Goal: Connect with others: Establish contact or relationships with other users

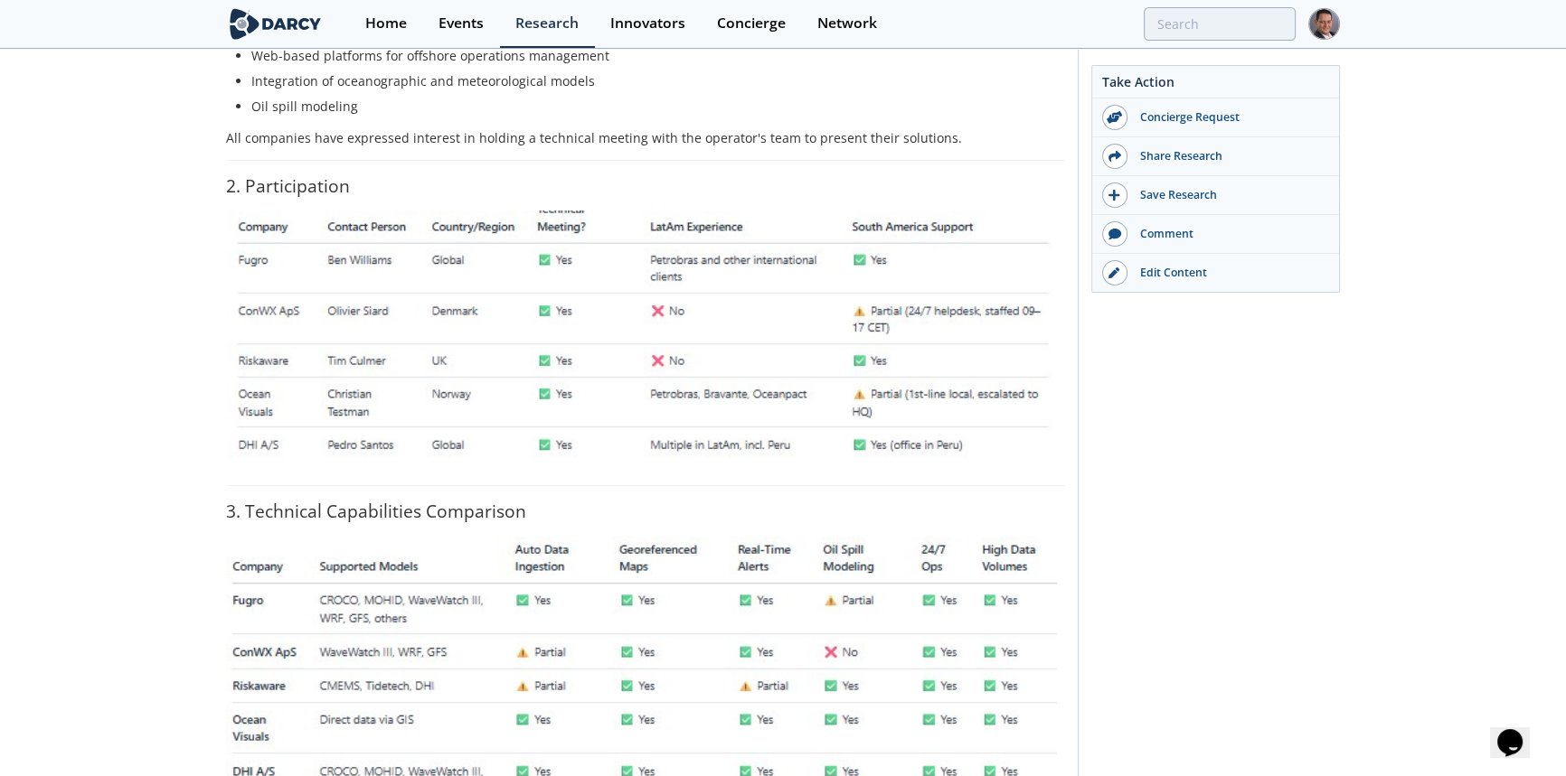
scroll to position [410, 0]
click at [578, 328] on img at bounding box center [645, 341] width 839 height 262
click at [643, 393] on img at bounding box center [645, 341] width 839 height 262
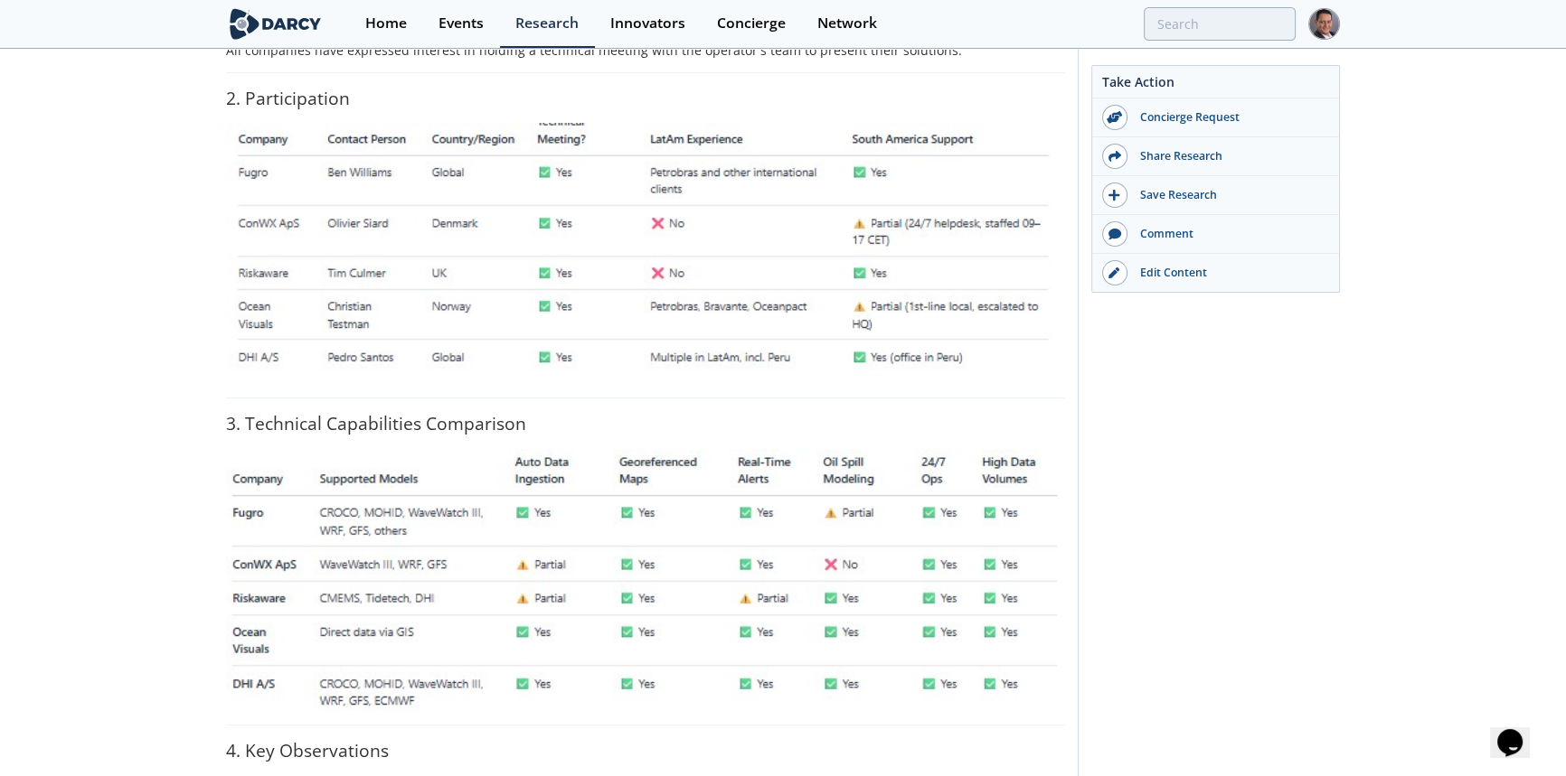
scroll to position [328, 0]
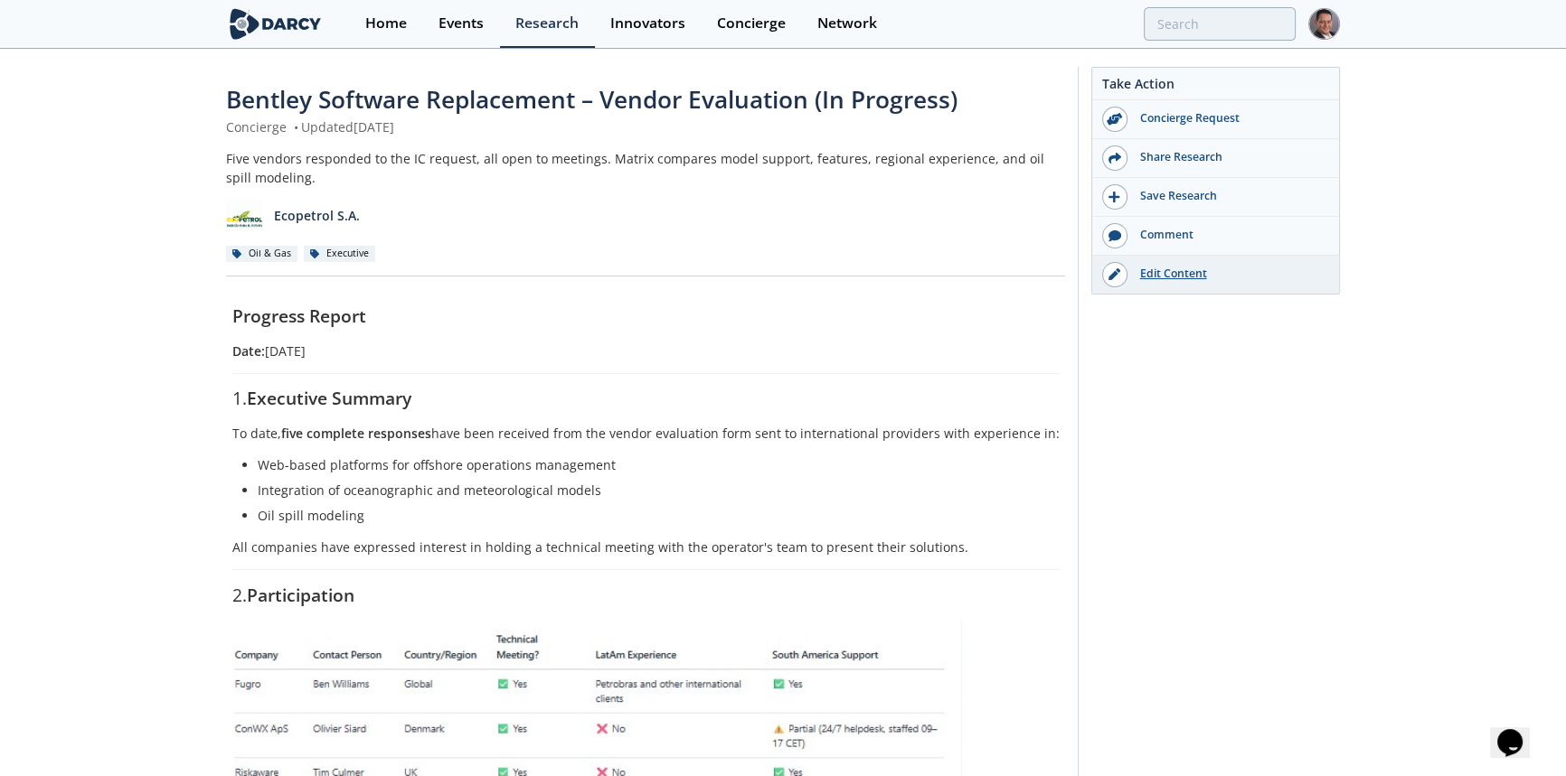
click at [1166, 277] on div "Edit Content" at bounding box center [1228, 274] width 202 height 16
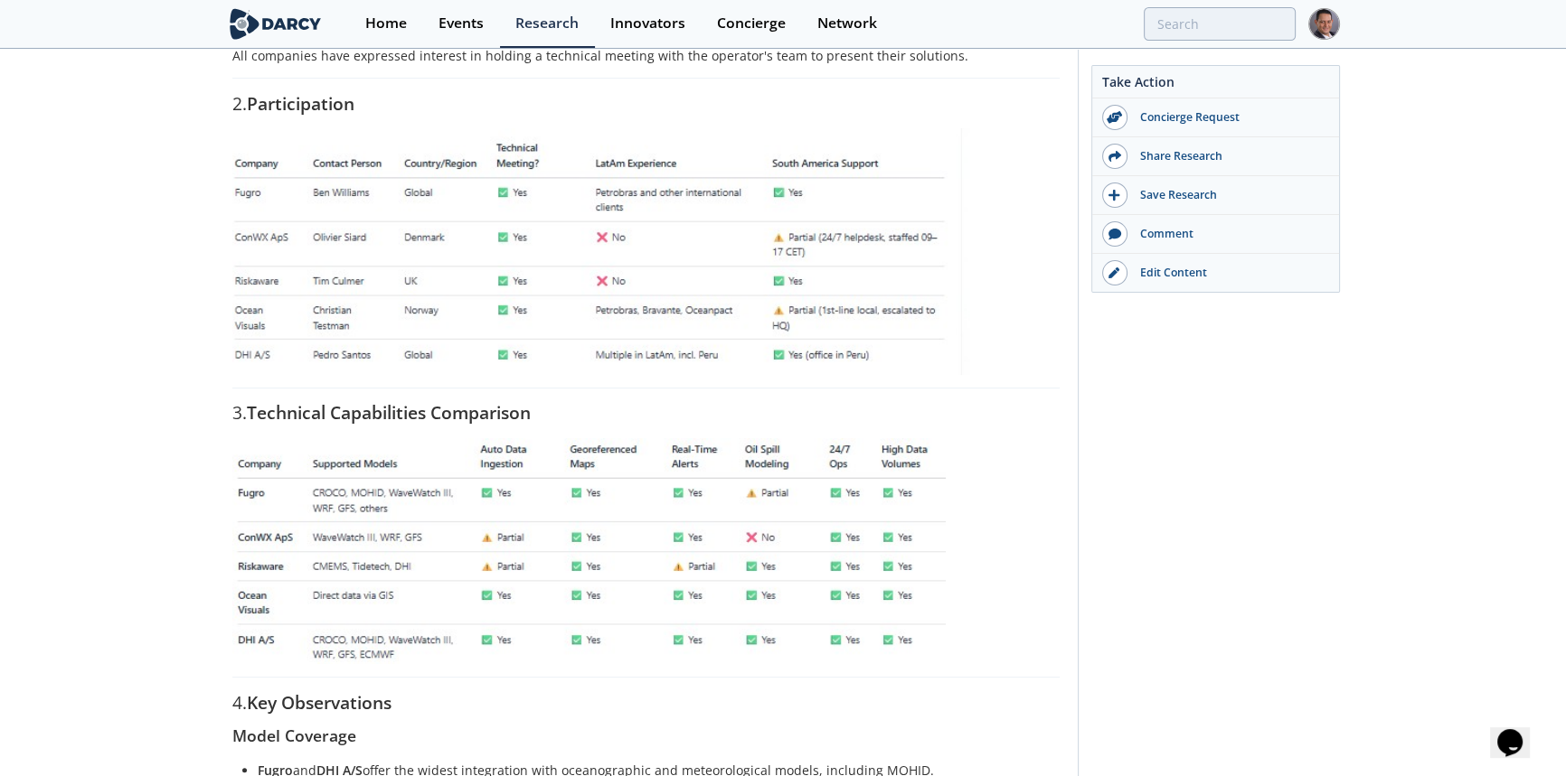
scroll to position [328, 0]
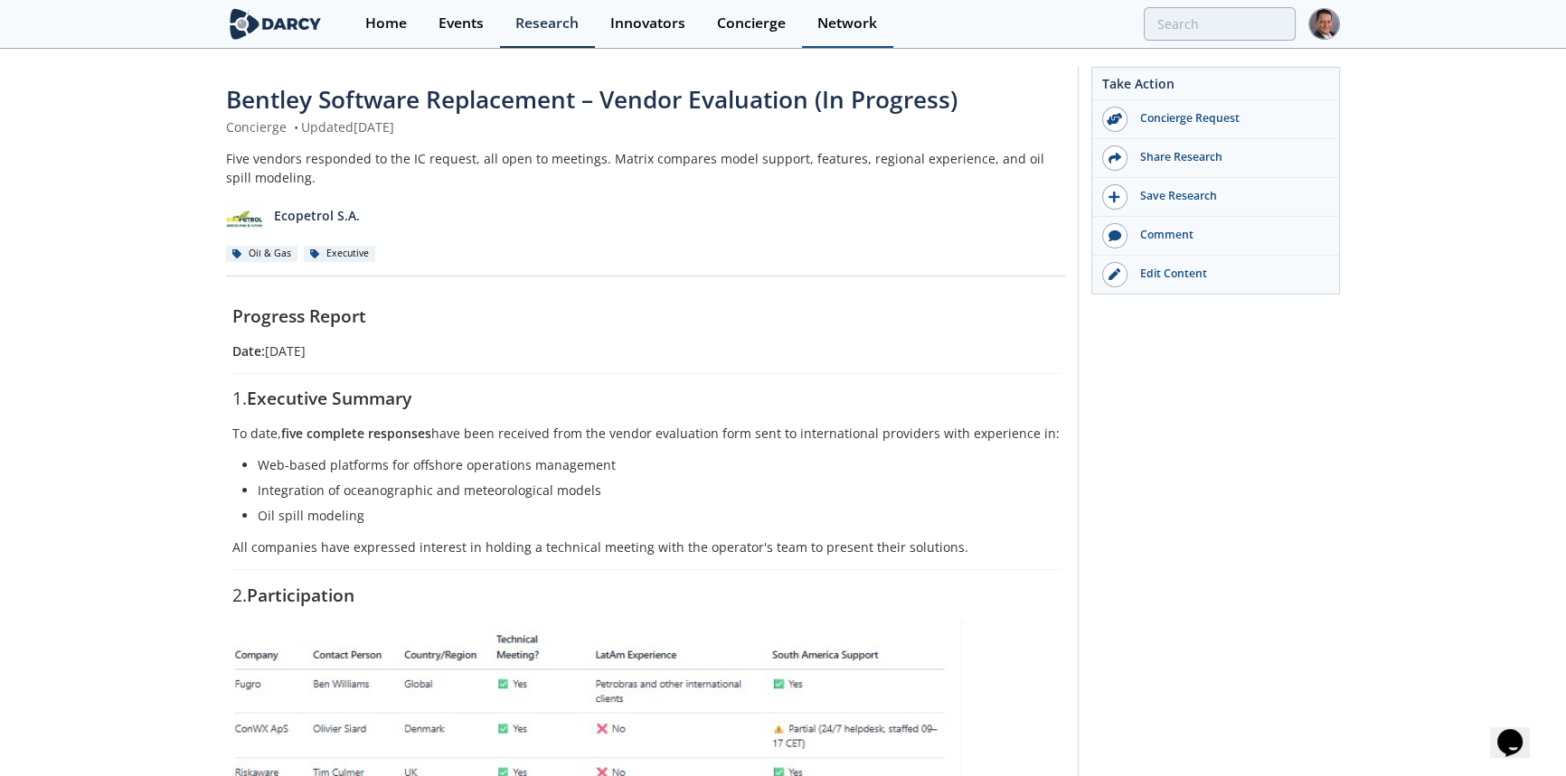
click at [850, 28] on div "Network" at bounding box center [847, 23] width 60 height 14
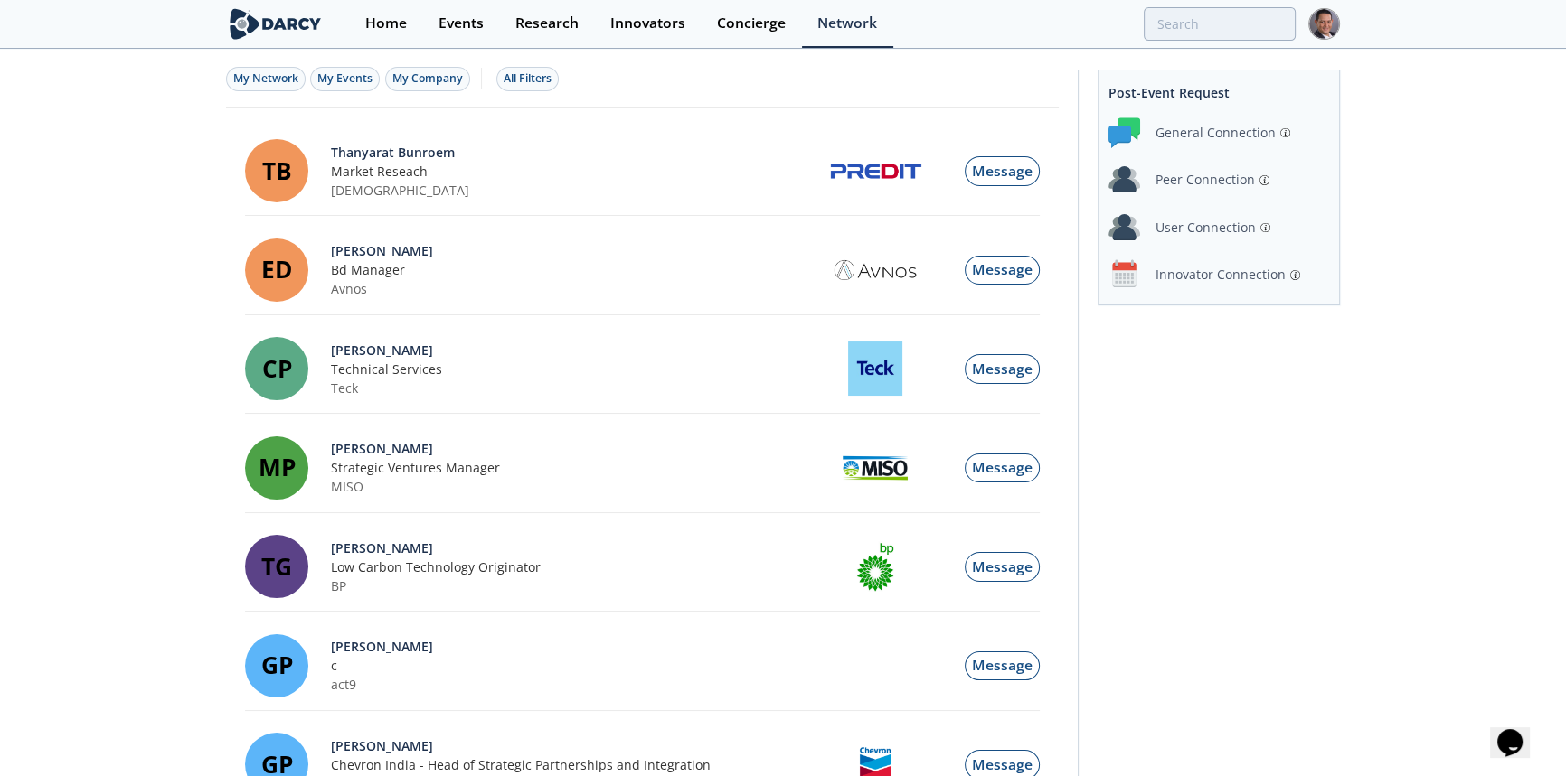
click at [1219, 270] on div "Innovator Connection" at bounding box center [1220, 274] width 130 height 19
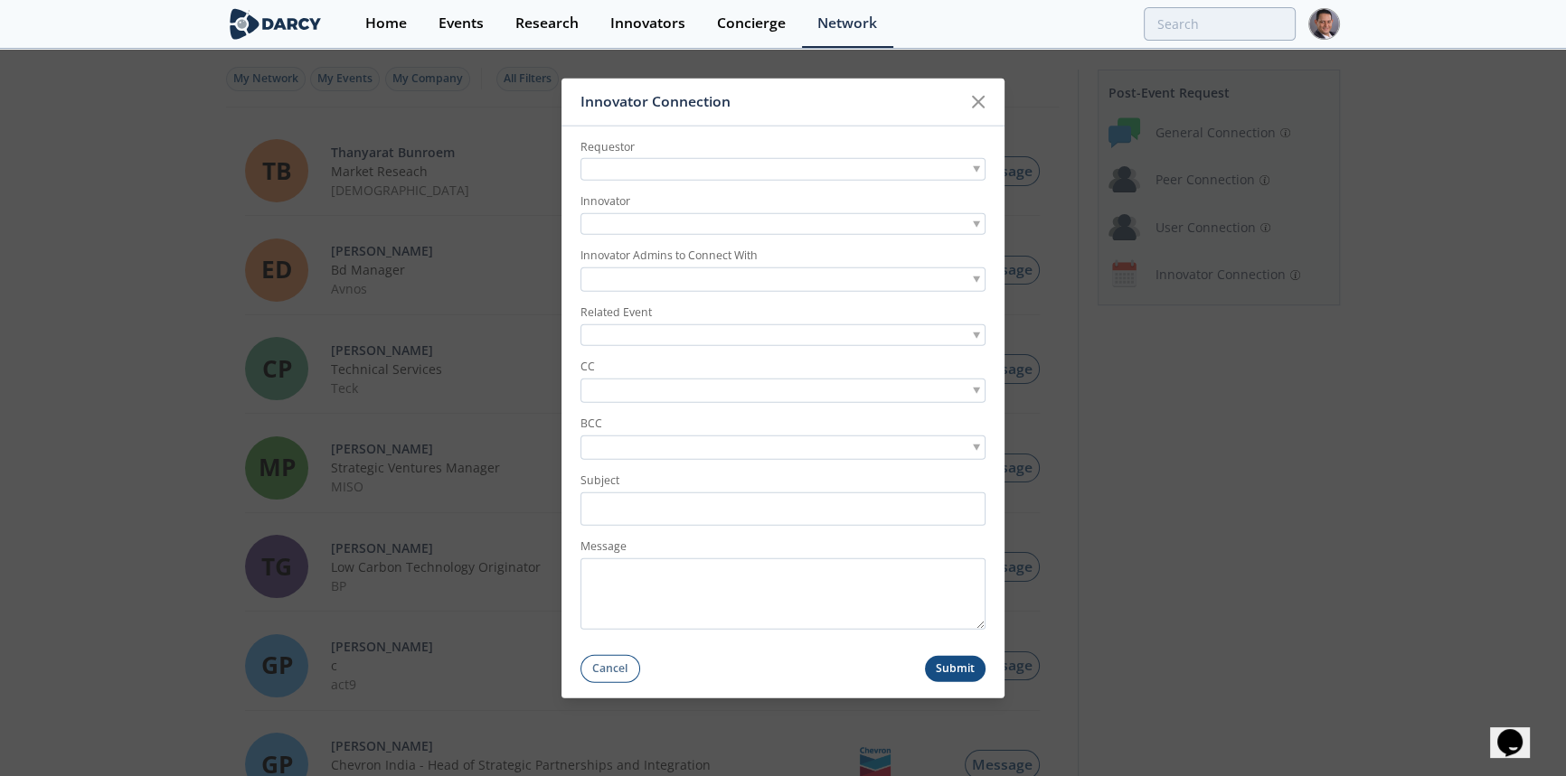
click at [615, 174] on div at bounding box center [782, 169] width 405 height 23
click at [686, 193] on input "l" at bounding box center [783, 196] width 396 height 24
type input "l"
type input "luciano bravo"
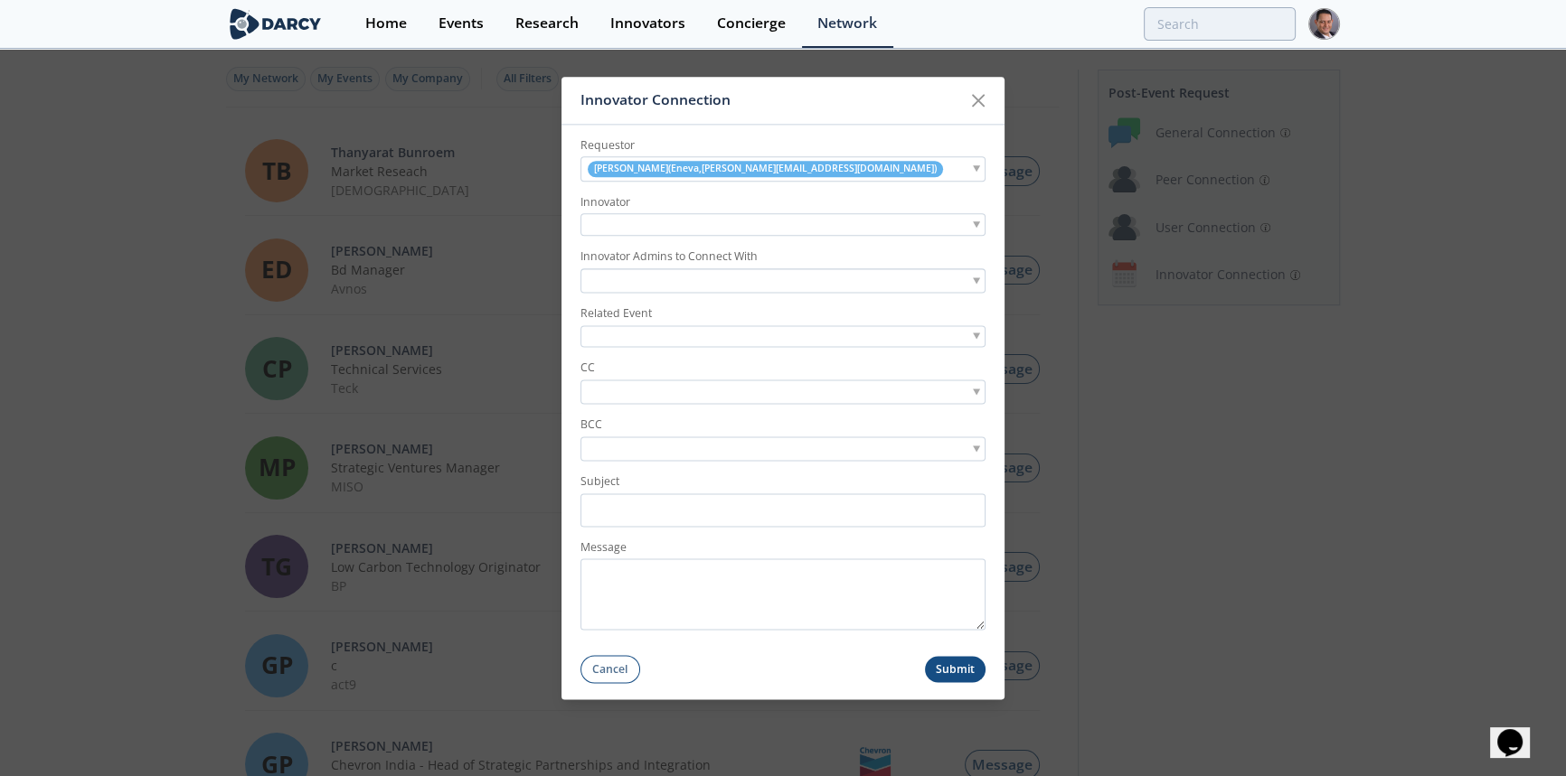
click at [665, 211] on label "Innovator" at bounding box center [782, 202] width 405 height 16
click at [656, 220] on div at bounding box center [782, 225] width 405 height 23
type input "downing"
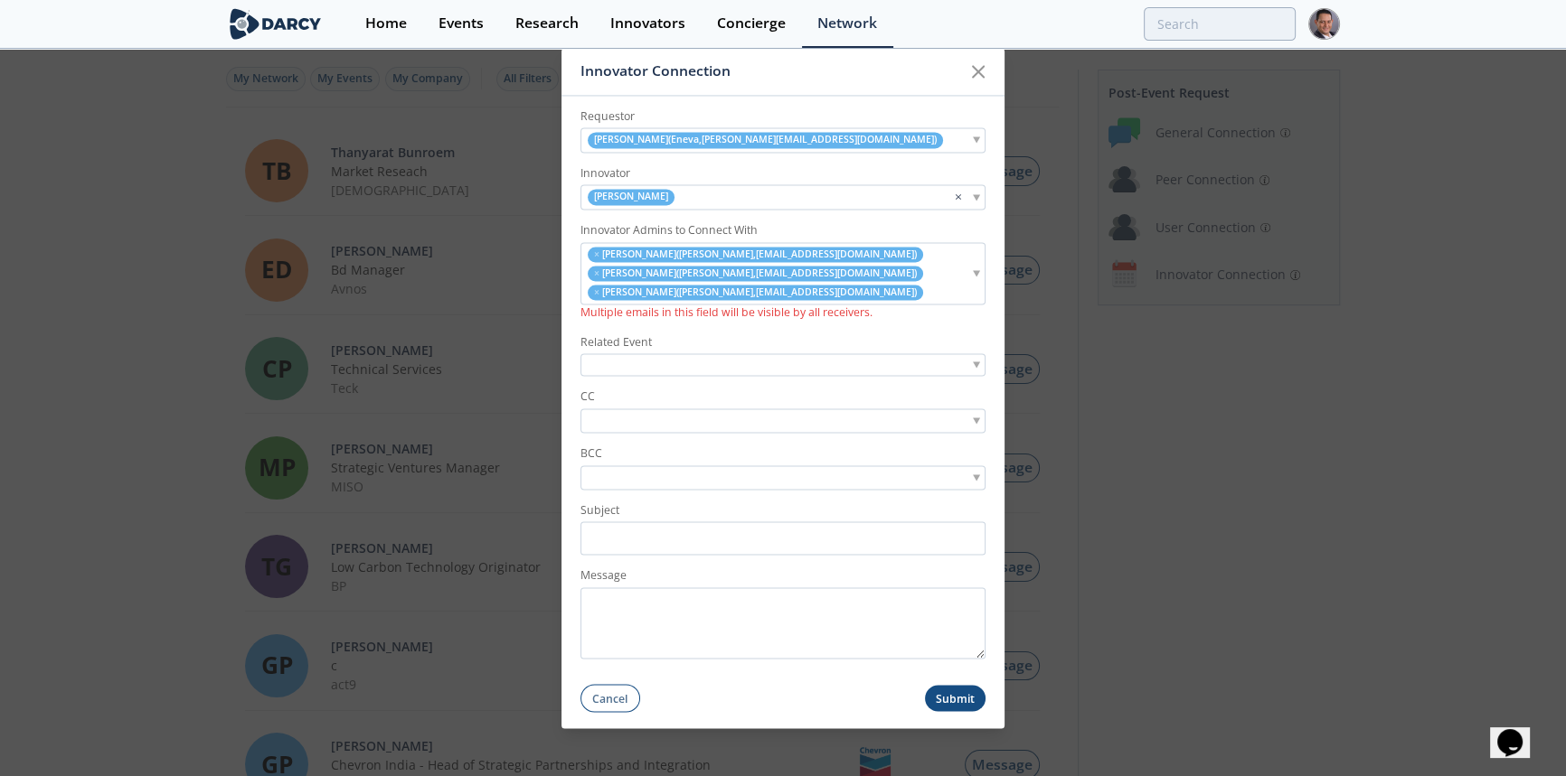
click at [591, 253] on li "× Haley Bradley ( Downing , haleybradley@downingusa.com )" at bounding box center [755, 254] width 335 height 15
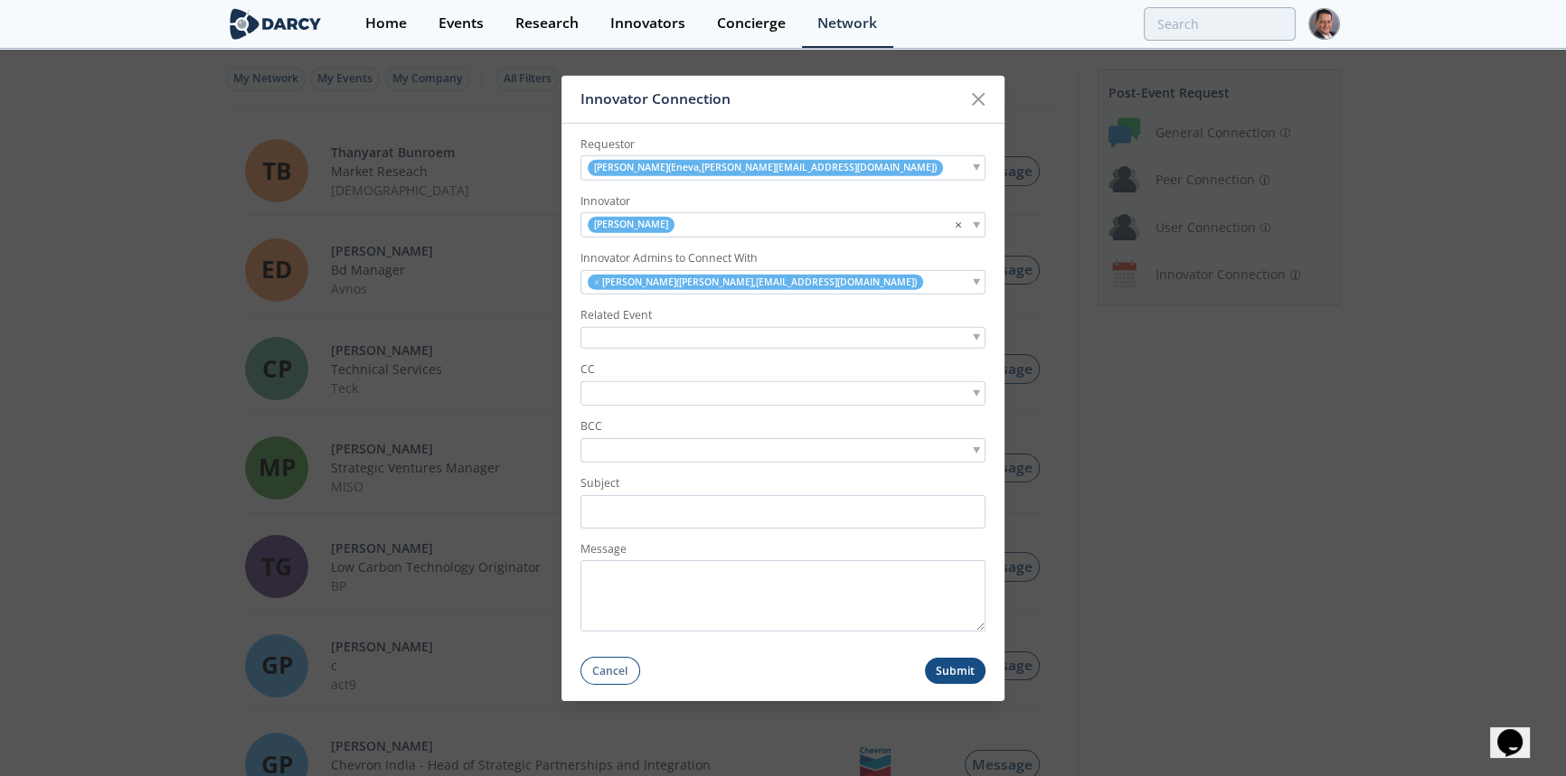
click at [601, 373] on label "CC" at bounding box center [782, 370] width 405 height 16
click at [601, 379] on div "CC" at bounding box center [782, 384] width 405 height 44
click at [603, 387] on input "search" at bounding box center [647, 393] width 125 height 19
type input "andres@darc"
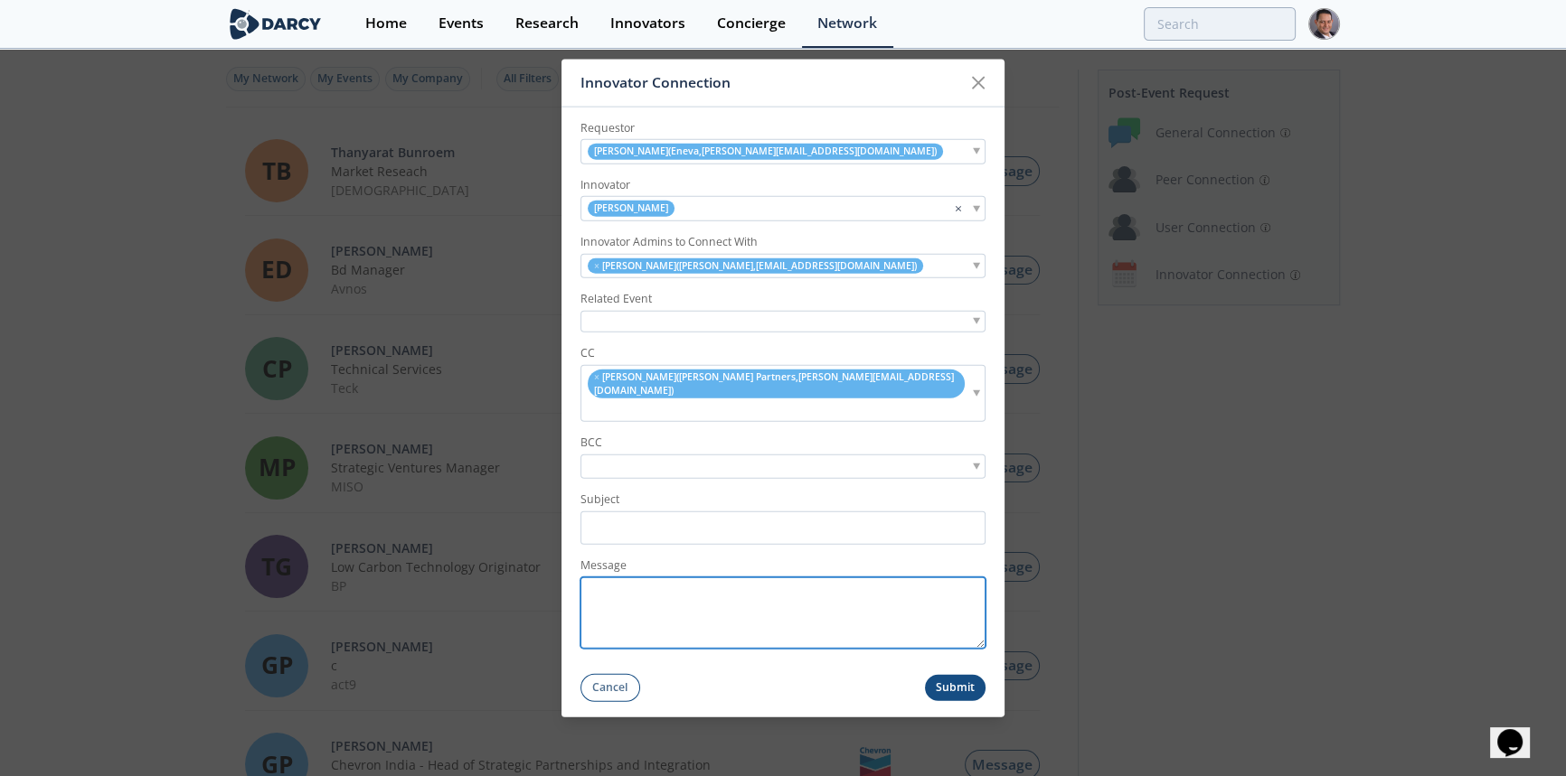
click at [654, 580] on textarea "Message" at bounding box center [782, 613] width 405 height 71
drag, startPoint x: 588, startPoint y: 585, endPoint x: 623, endPoint y: 591, distance: 35.8
click at [592, 585] on textarea "Message" at bounding box center [782, 613] width 405 height 71
paste textarea "Thank you for your participation in the recent session with the Downing team. I…"
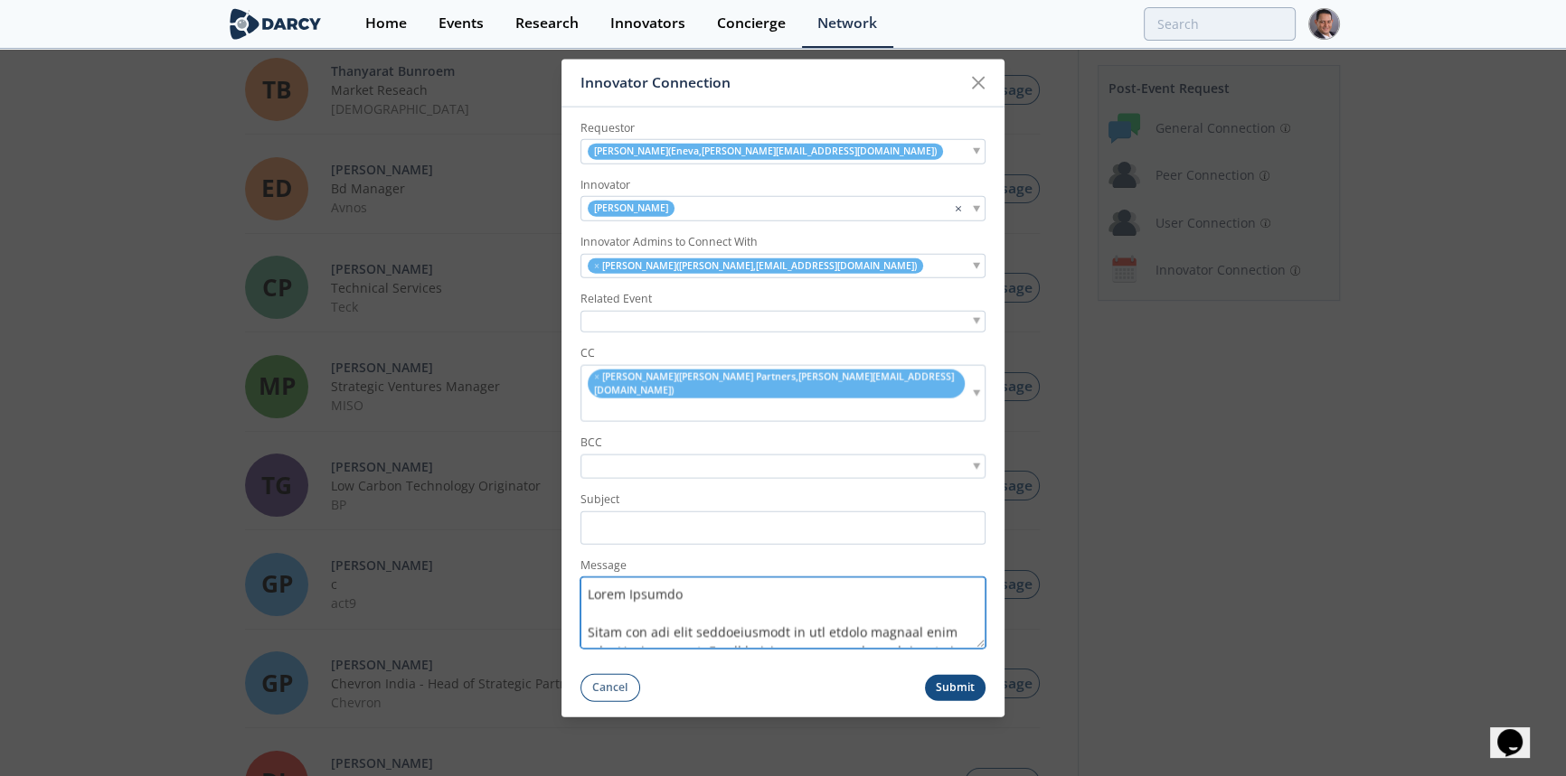
type textarea "Hello Luciano Thank you for your participation in the recent session with the D…"
click at [646, 333] on div at bounding box center [782, 321] width 405 height 23
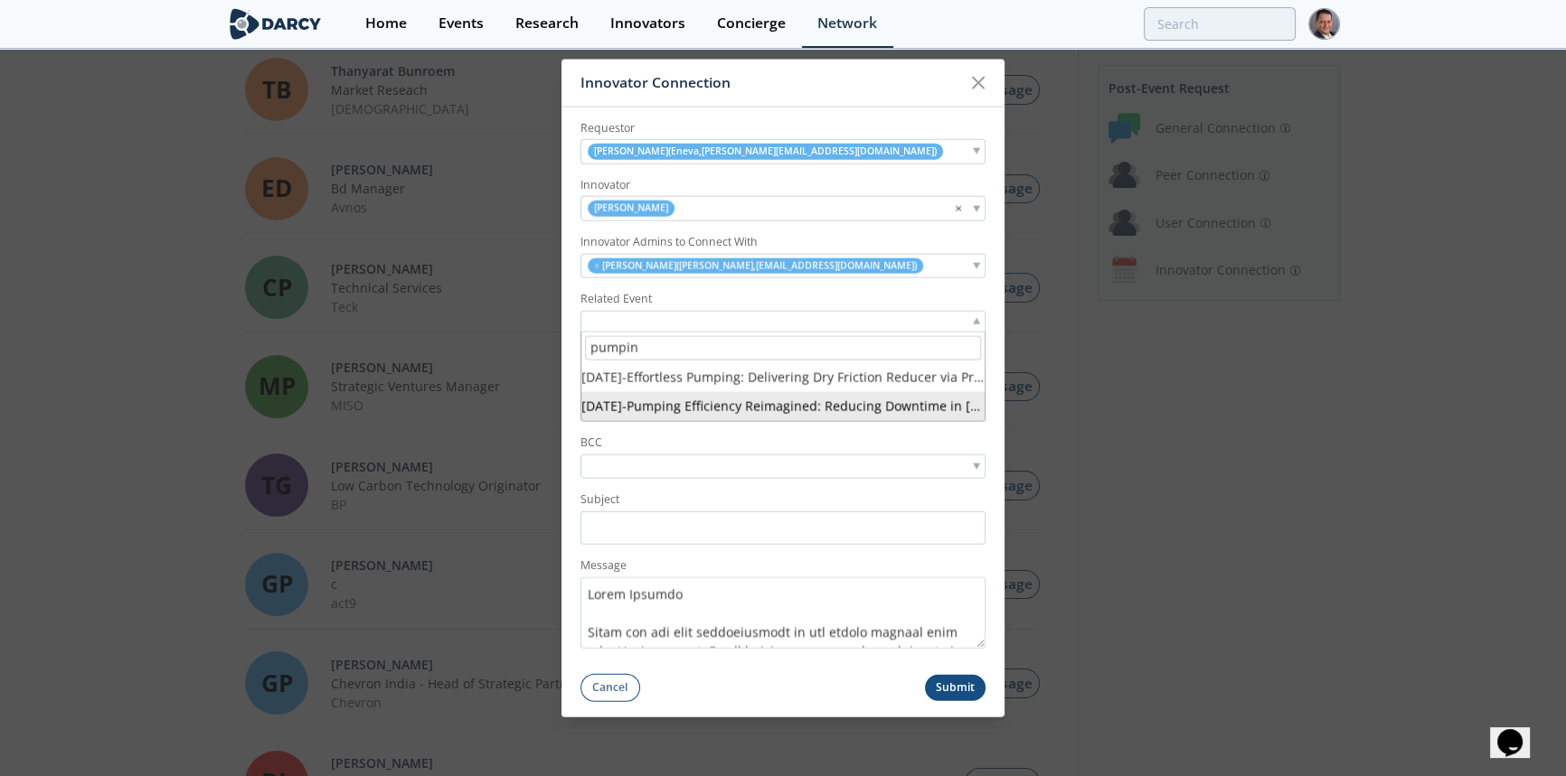
type input "pumpin"
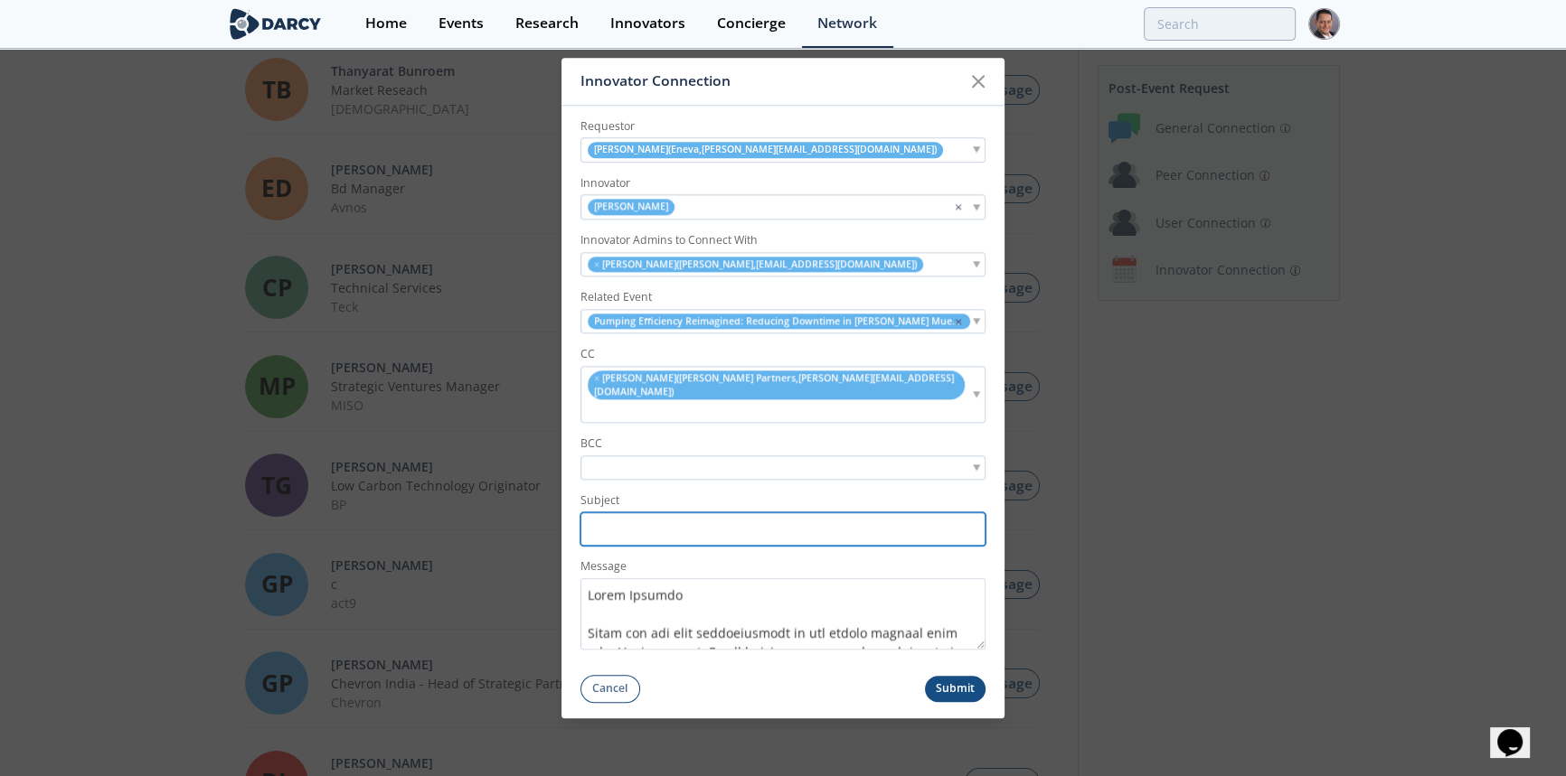
click at [623, 513] on input "Subject" at bounding box center [782, 529] width 405 height 33
paste input "Connecting Tecpetrol with Downing – Continuous Fracturing & Automation Technolo…"
drag, startPoint x: 677, startPoint y: 513, endPoint x: 519, endPoint y: 496, distance: 159.0
click at [509, 497] on div "Innovator Connection Requestor Luciano Bravo ( Eneva , luciano.bravo@eneva.com.…" at bounding box center [783, 388] width 1566 height 776
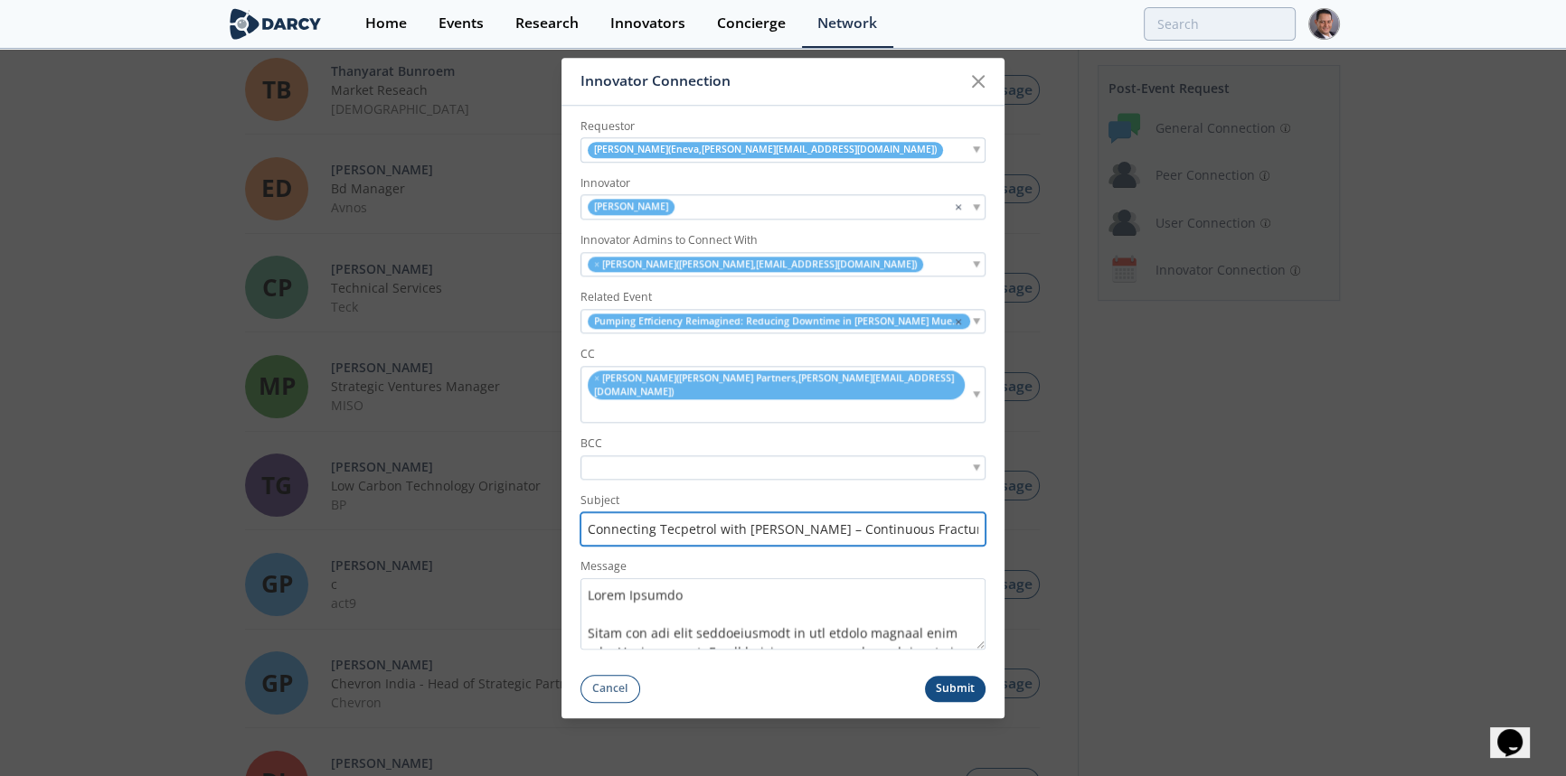
click at [708, 514] on input "Connecting Tecpetrol with Downing – Continuous Fracturing & Automation Technolo…" at bounding box center [782, 529] width 405 height 33
drag, startPoint x: 712, startPoint y: 515, endPoint x: 660, endPoint y: 513, distance: 52.5
click at [660, 513] on input "Connecting Tecpetrol with Downing – Continuous Fracturing & Automation Technolo…" at bounding box center [782, 529] width 405 height 33
click at [887, 517] on input "Connecting Eneva with [PERSON_NAME] – Continuous Fracturing & Automation Techno…" at bounding box center [782, 529] width 405 height 33
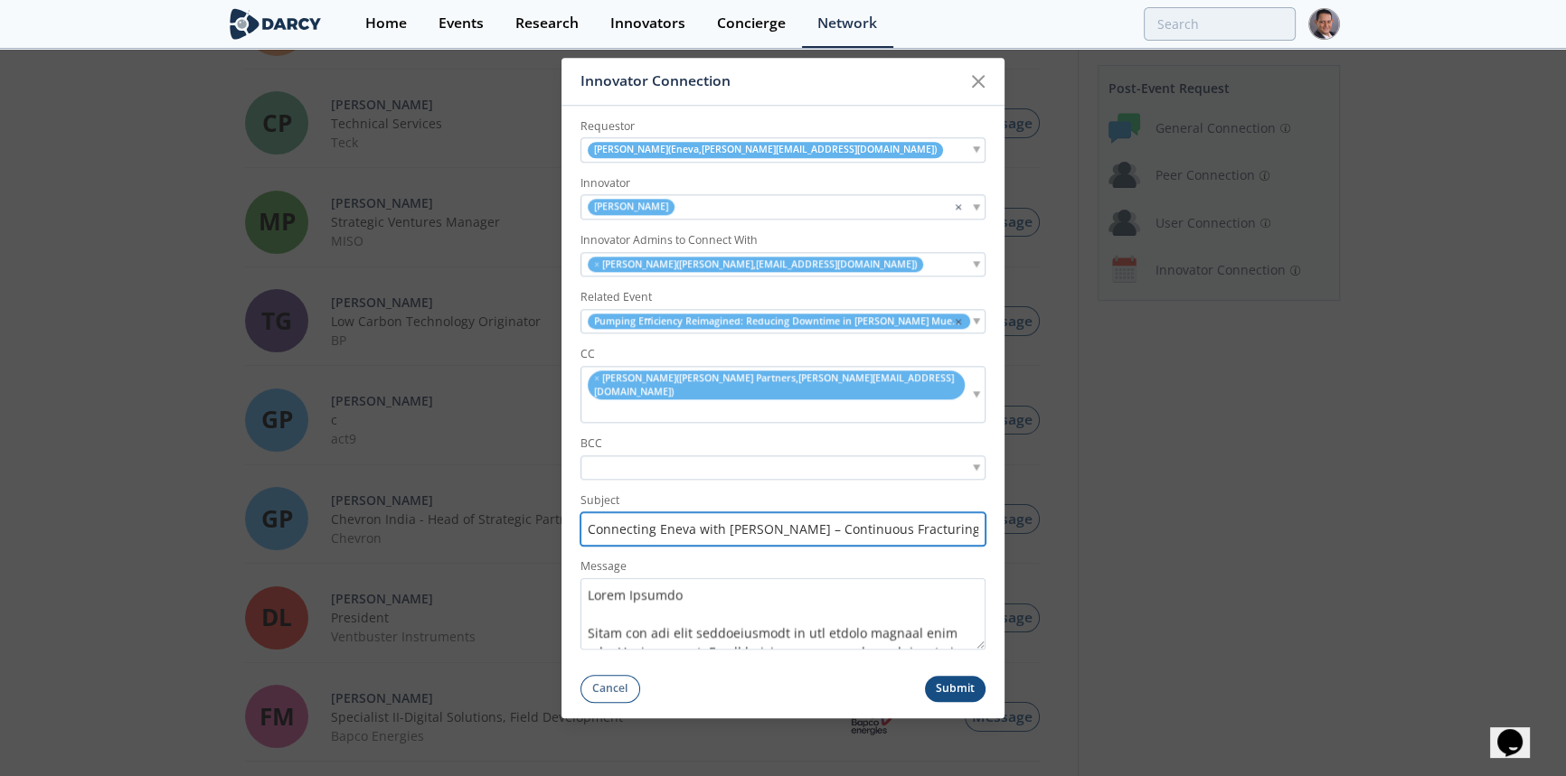
scroll to position [164, 0]
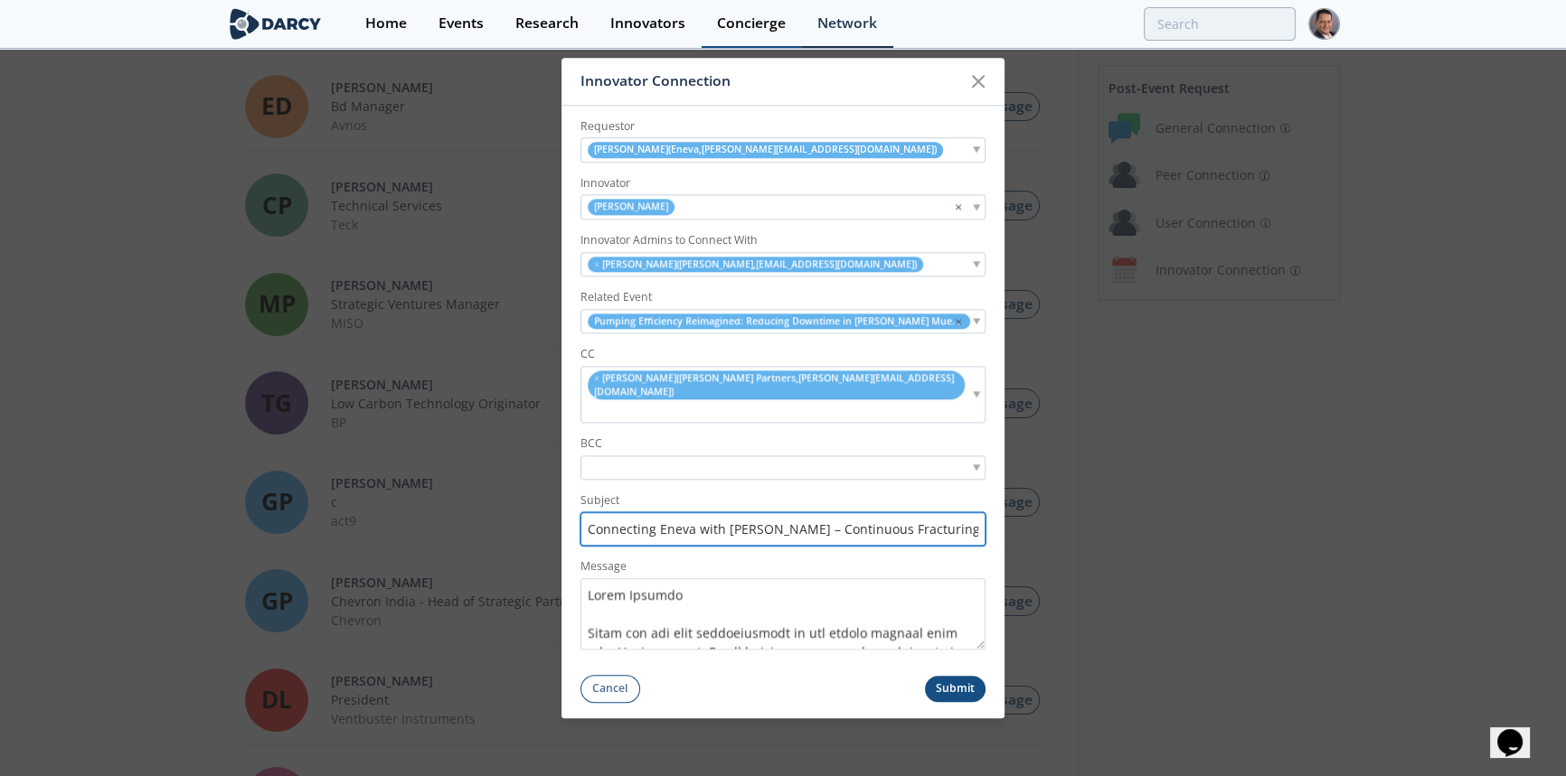
type input "Connecting Eneva with [PERSON_NAME] – Continuous Fracturing & Automation Techno…"
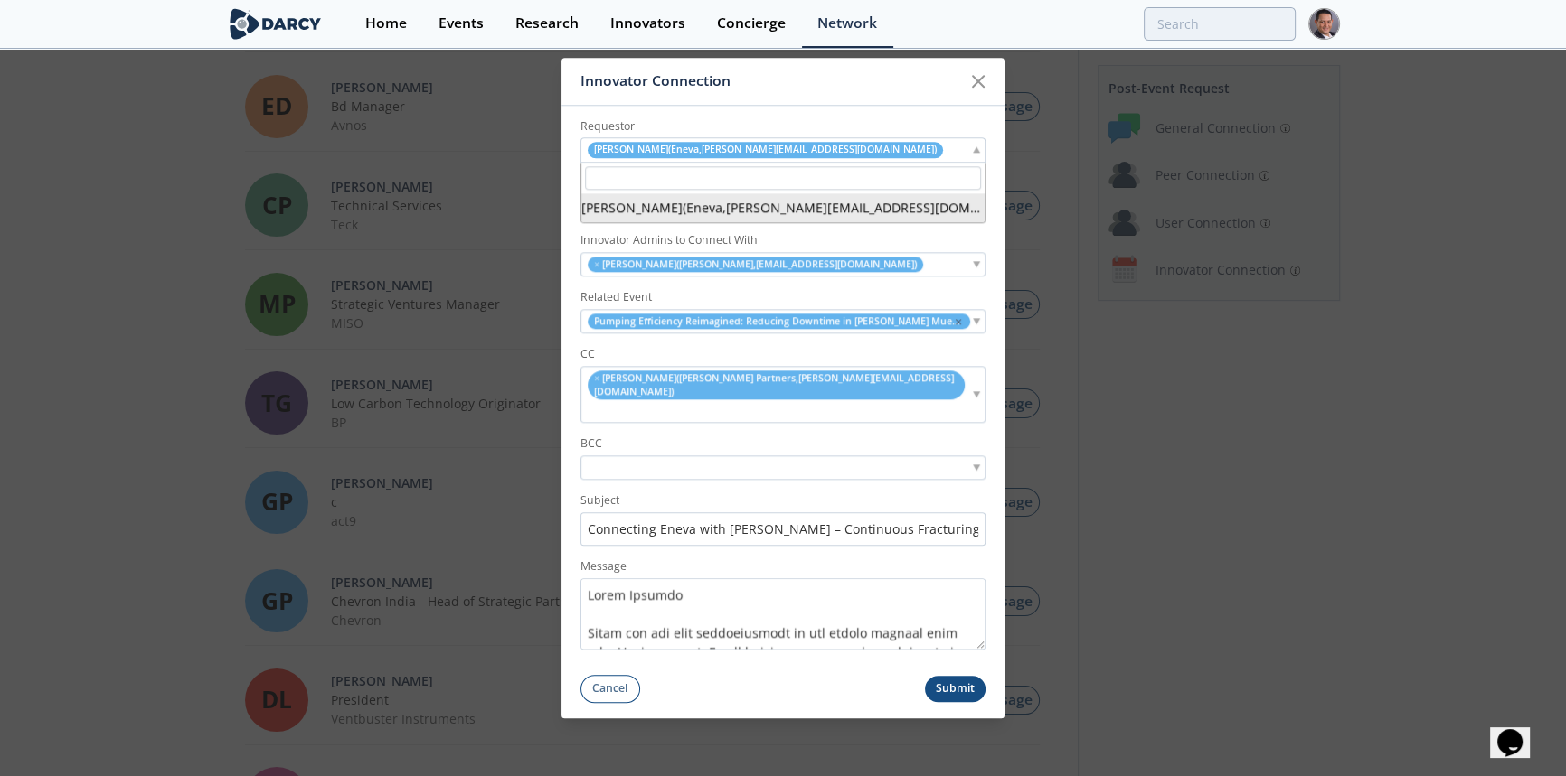
click at [858, 163] on div "Luciano Bravo ( Eneva , luciano.bravo@eneva.com.br )" at bounding box center [782, 150] width 405 height 24
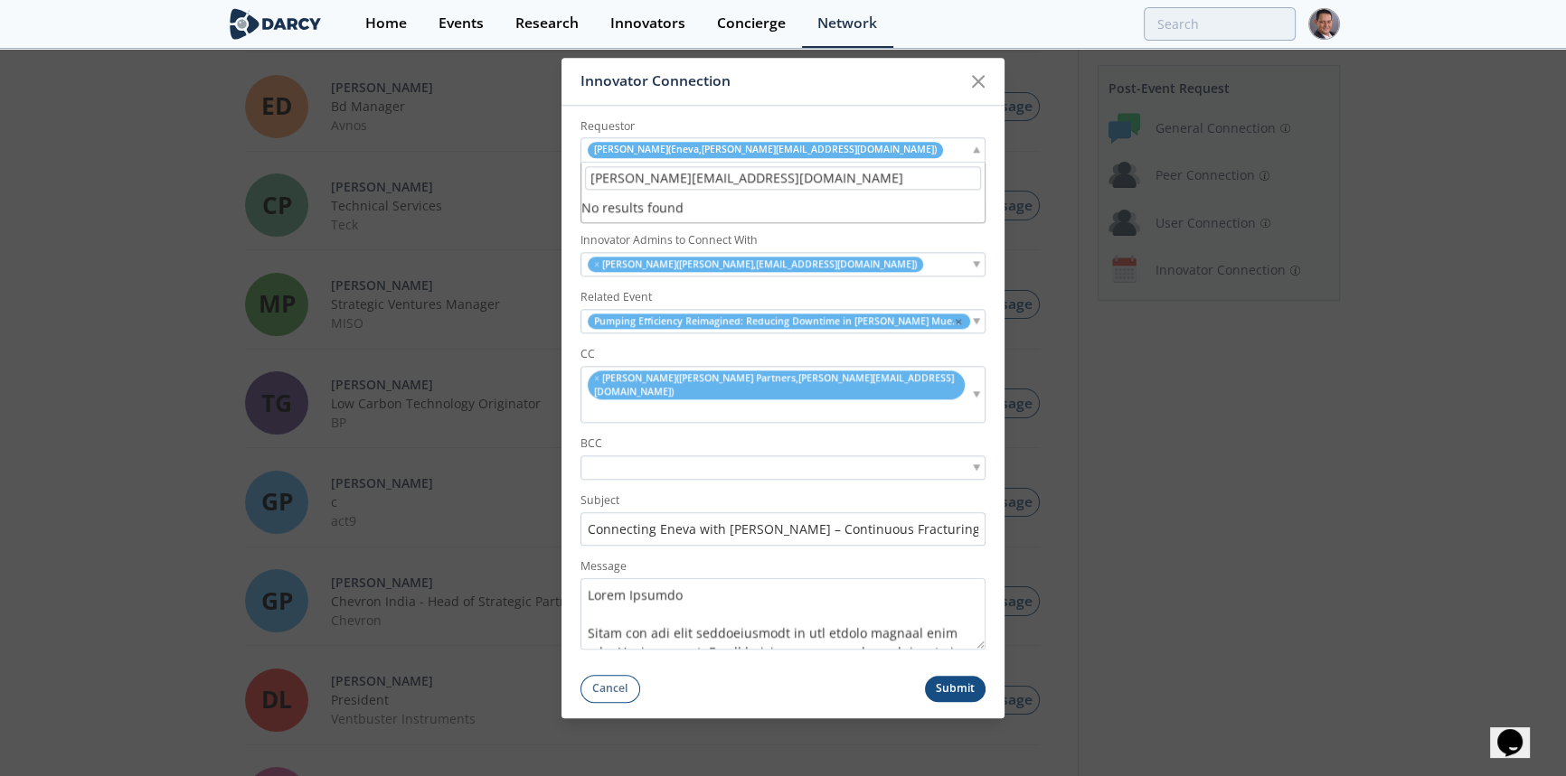
click at [793, 191] on input "[PERSON_NAME][EMAIL_ADDRESS][DOMAIN_NAME]" at bounding box center [783, 178] width 396 height 24
type input "[PERSON_NAME][EMAIL_ADDRESS][DOMAIN_NAME]"
drag, startPoint x: 798, startPoint y: 196, endPoint x: 477, endPoint y: 194, distance: 320.9
click at [477, 194] on div "Innovator Connection Requestor Luciano Bravo ( Eneva , luciano.bravo@eneva.com.…" at bounding box center [783, 388] width 1566 height 776
click at [856, 277] on div "× Tim Marvel ( Downing , timmarvel@sef.energy )" at bounding box center [782, 264] width 405 height 24
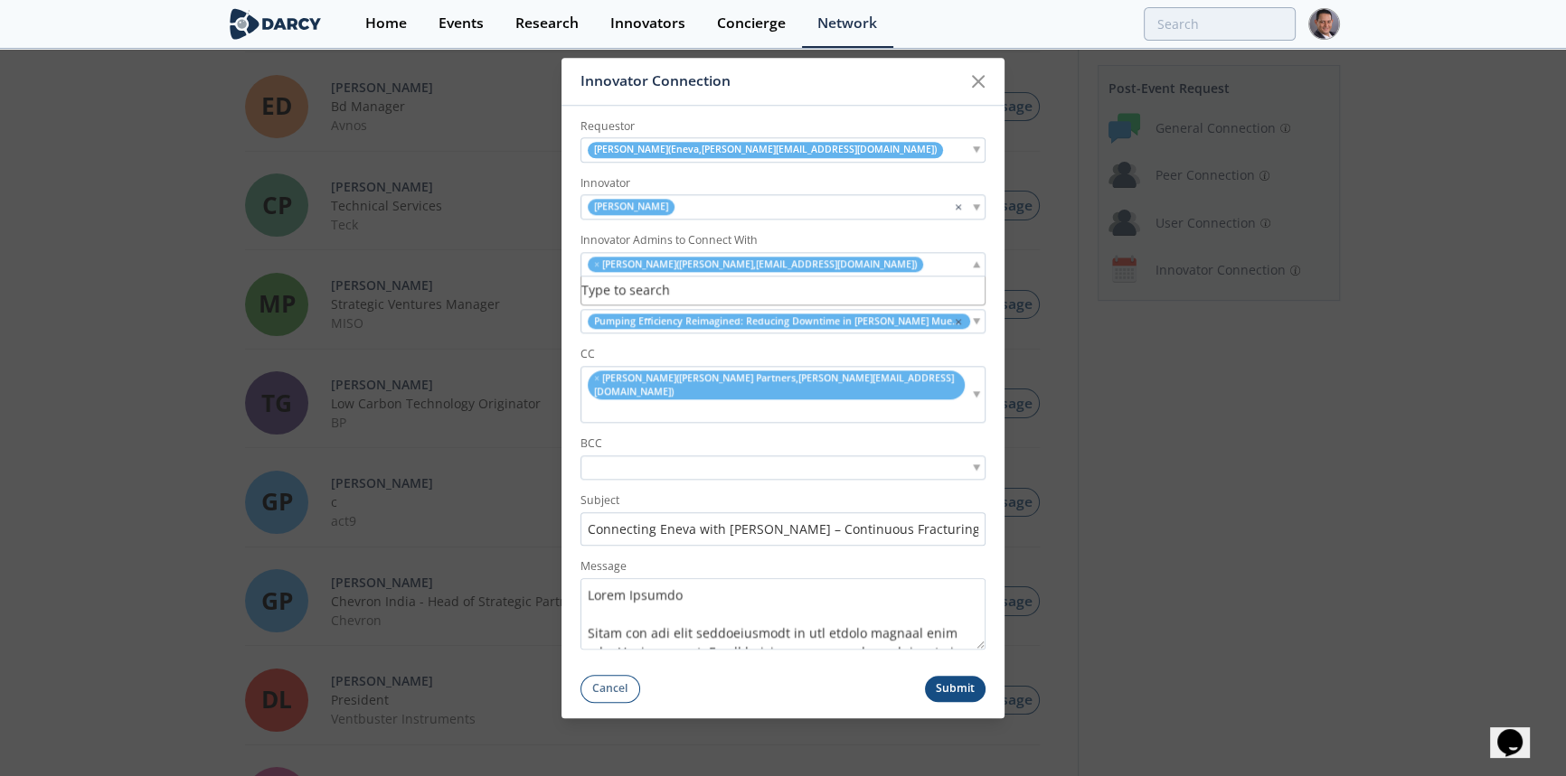
paste input "[PERSON_NAME][EMAIL_ADDRESS][DOMAIN_NAME]"
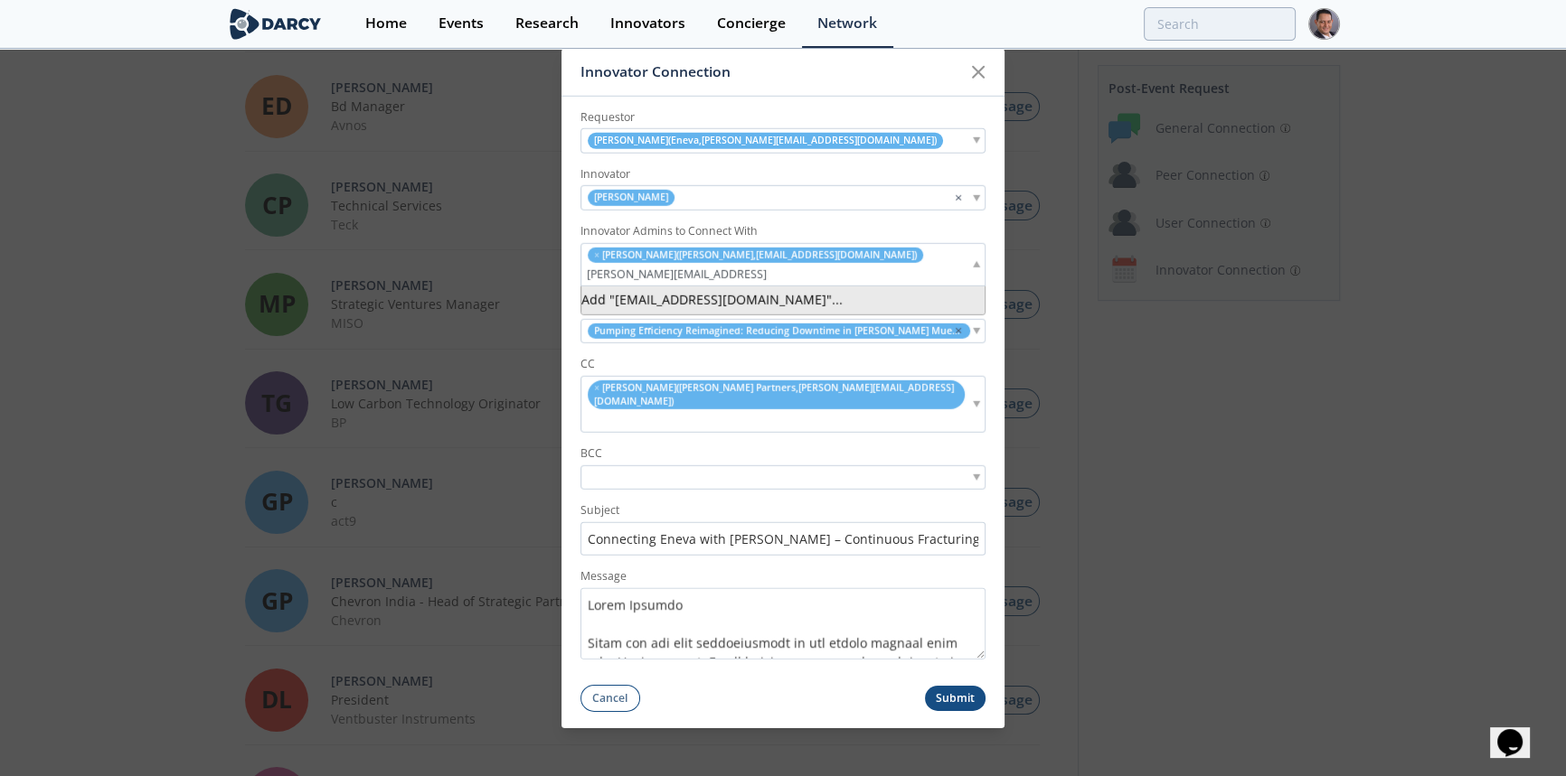
type input "[PERSON_NAME][EMAIL_ADDRESS][DOMAIN_NAME]"
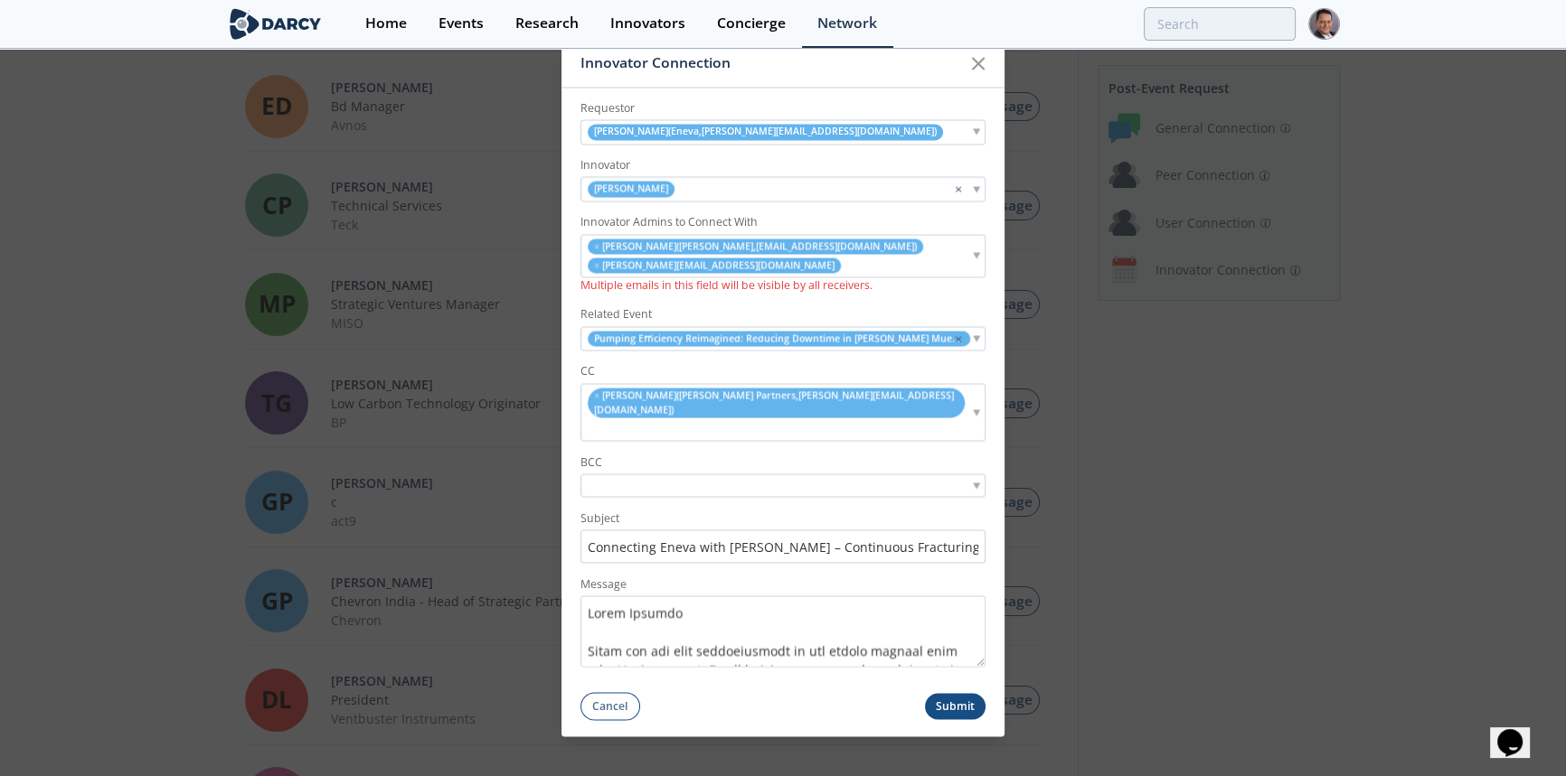
click at [709, 317] on form "Requestor Luciano Bravo ( Eneva , luciano.bravo@eneva.com.br ) Innovator Downin…" at bounding box center [782, 405] width 443 height 634
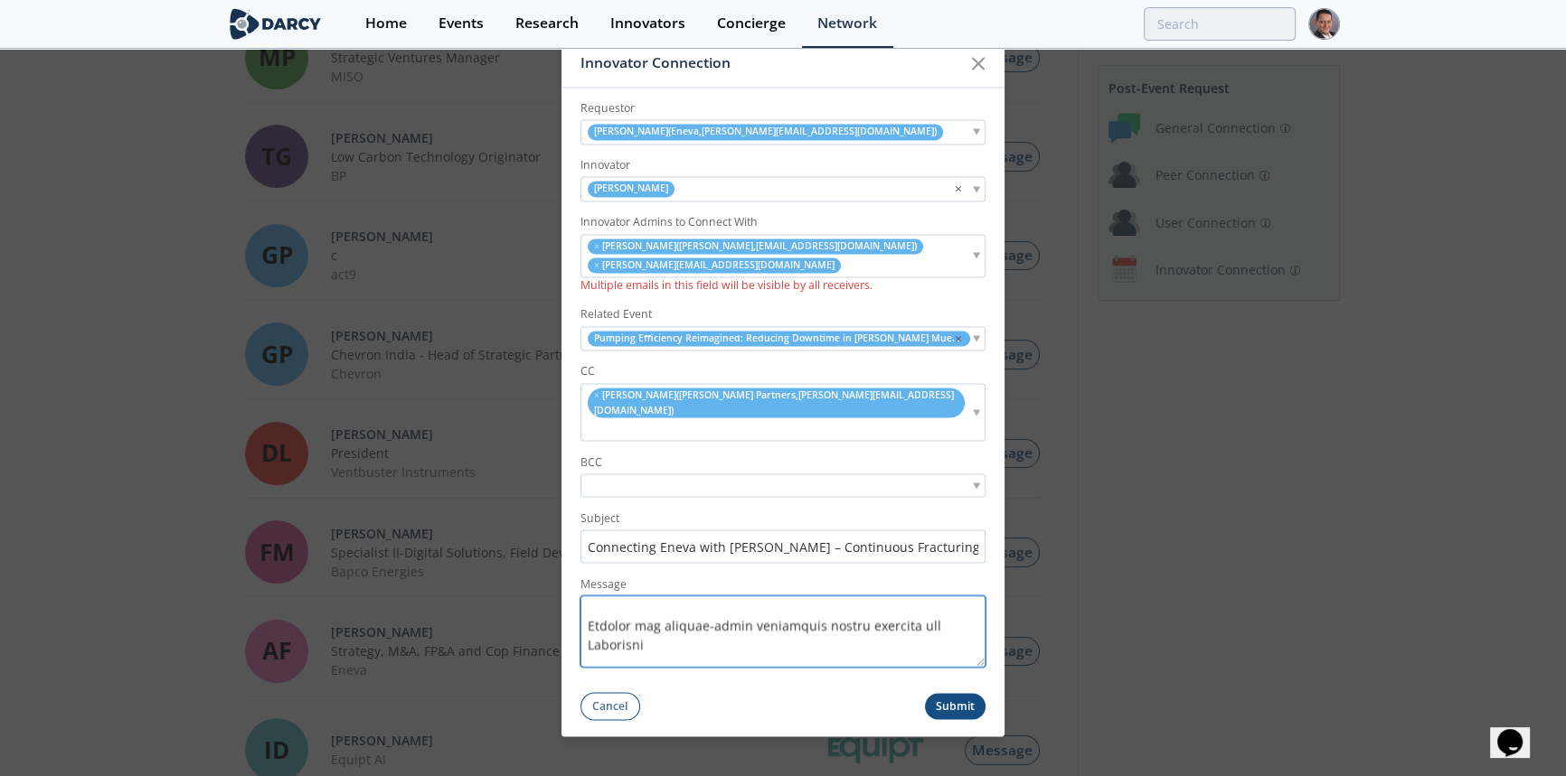
scroll to position [657, 0]
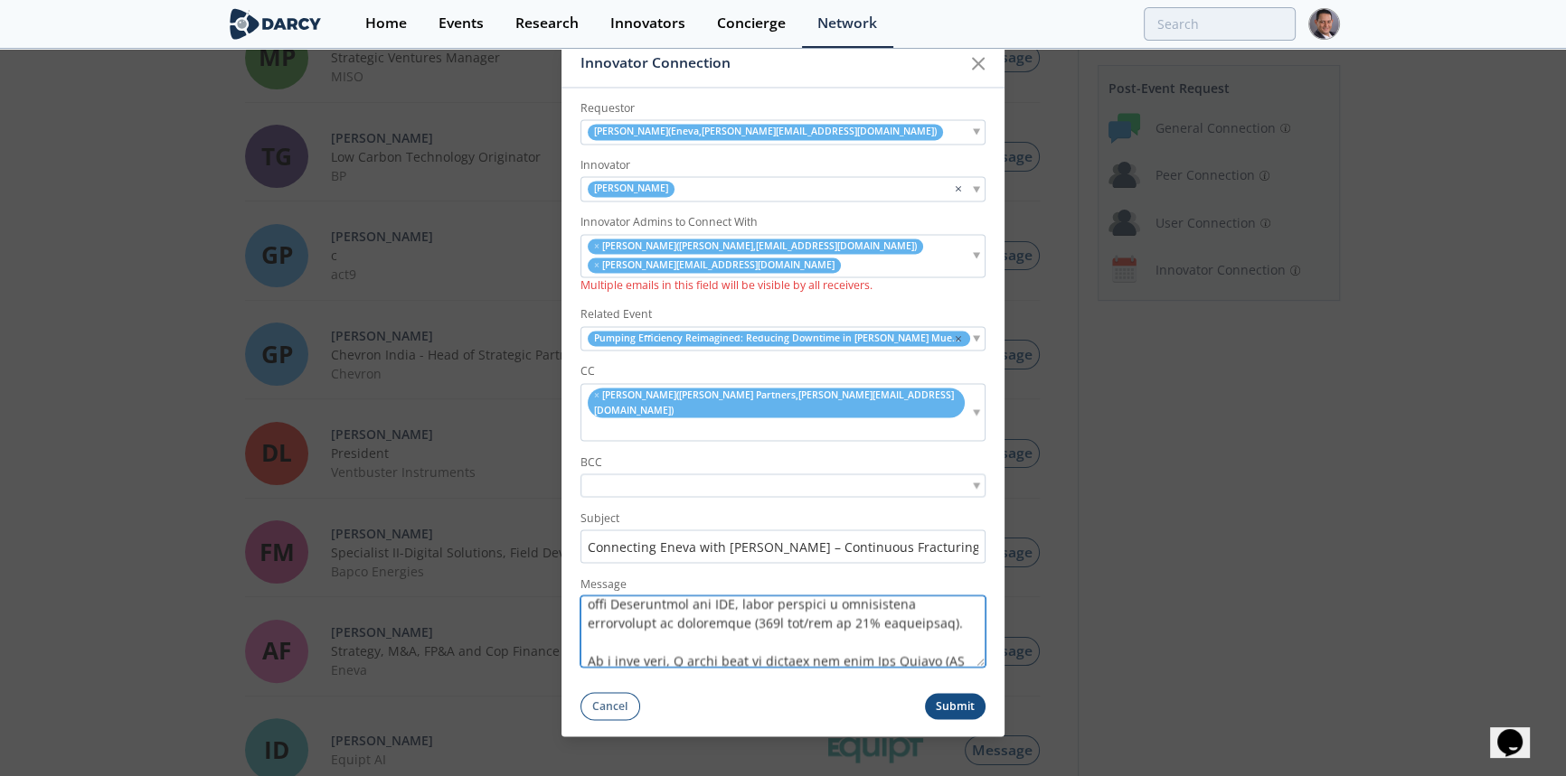
drag, startPoint x: 677, startPoint y: 644, endPoint x: 569, endPoint y: 590, distance: 120.5
click at [569, 590] on form "Requestor Luciano Bravo ( Eneva , luciano.bravo@eneva.com.br ) Innovator Downin…" at bounding box center [782, 405] width 443 height 634
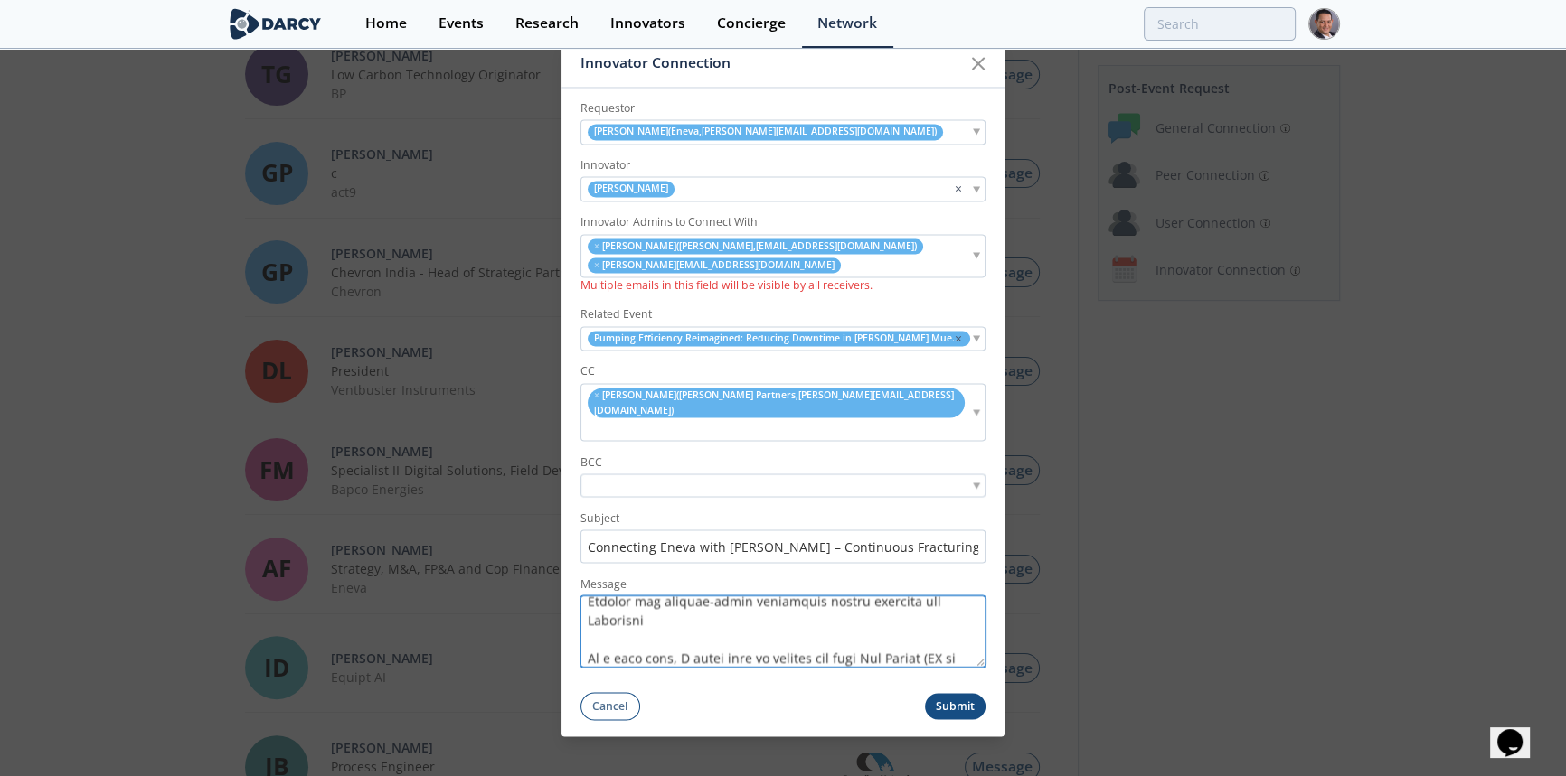
scroll to position [567, 0]
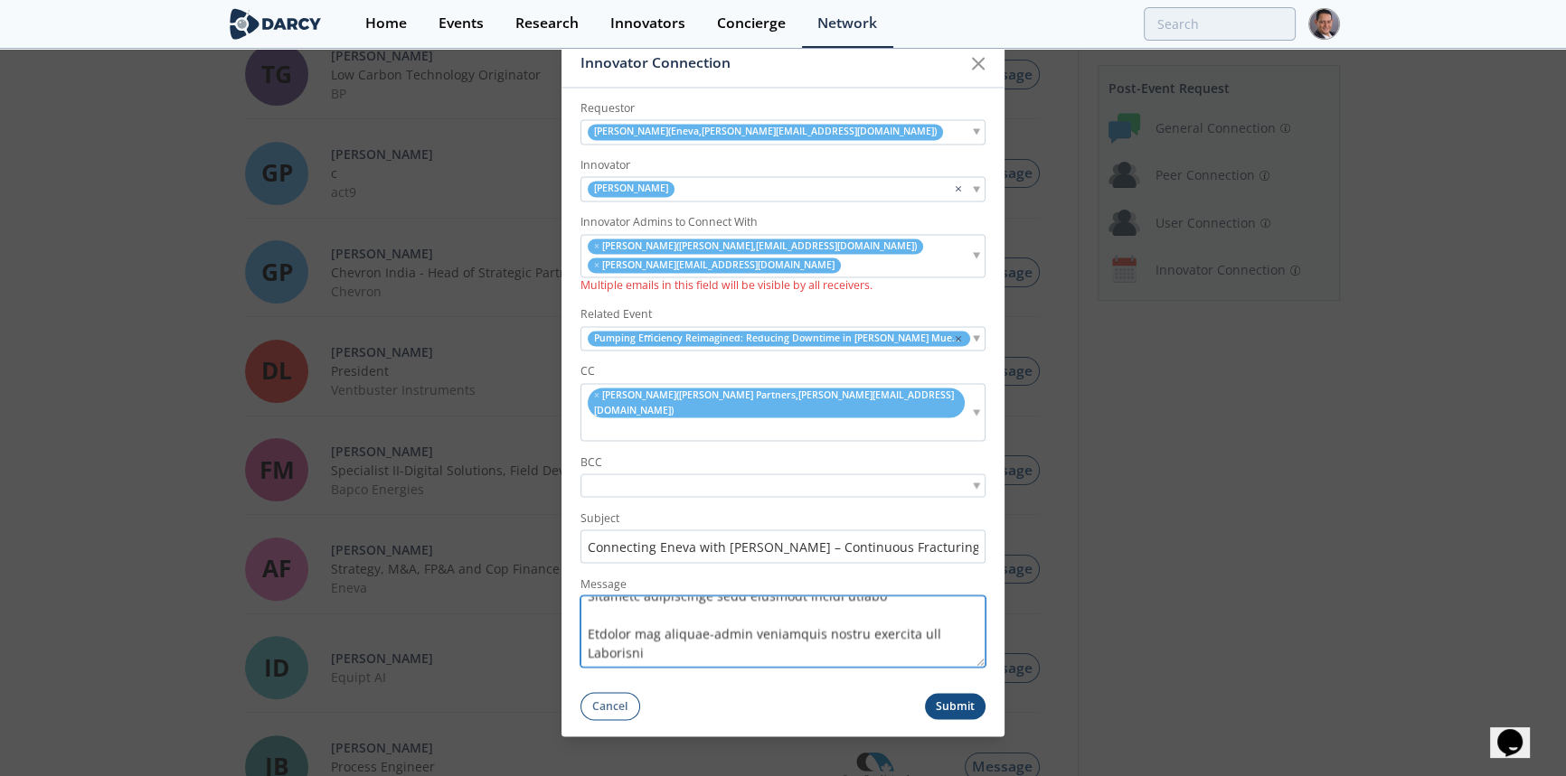
drag, startPoint x: 670, startPoint y: 616, endPoint x: 588, endPoint y: 602, distance: 83.4
click at [588, 602] on textarea "Message" at bounding box center [782, 632] width 405 height 71
click at [591, 614] on textarea "Message" at bounding box center [782, 632] width 405 height 71
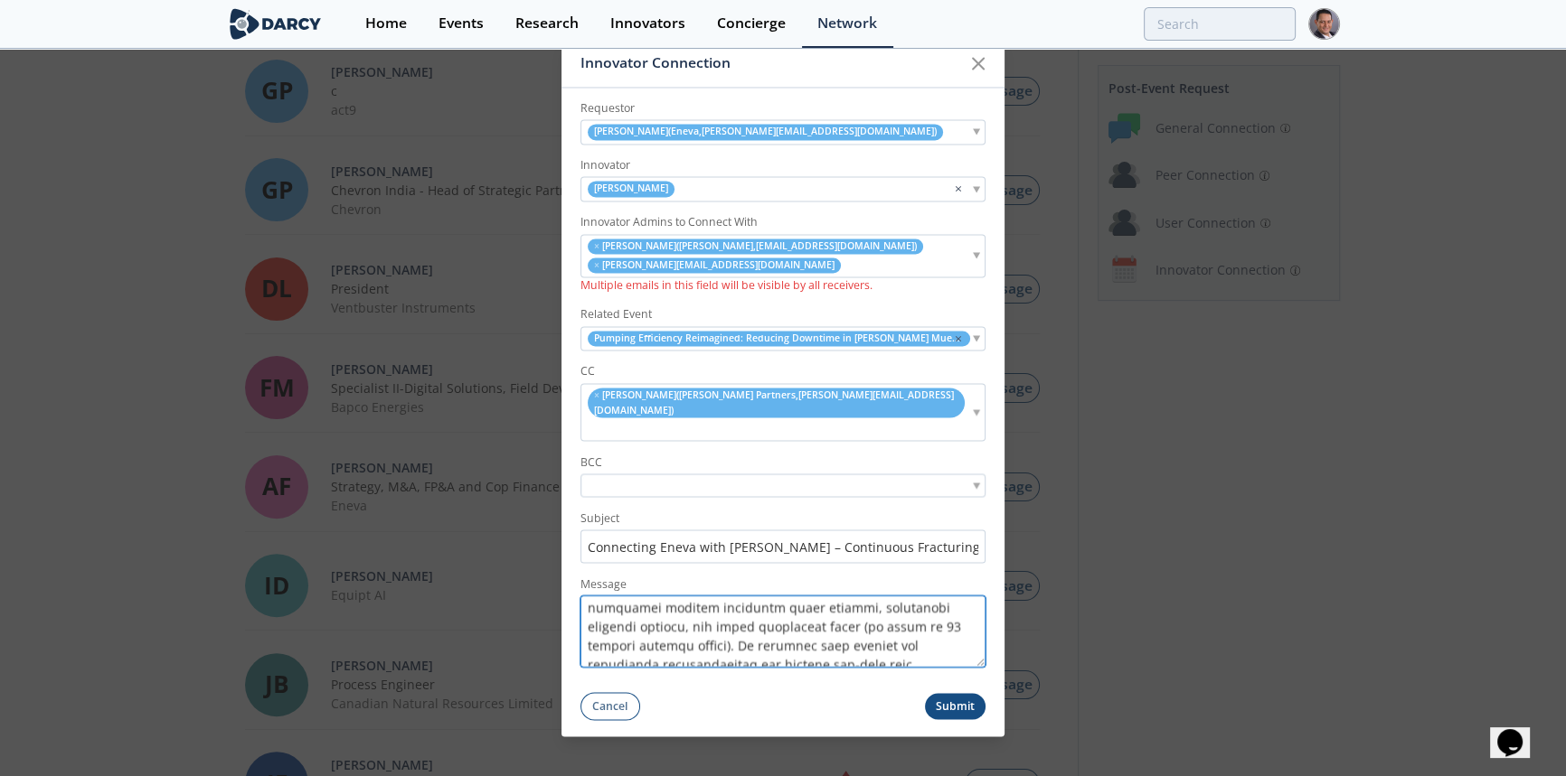
scroll to position [578, 0]
type textarea "Hello Luciano Thank you for your participation in the recent session with the D…"
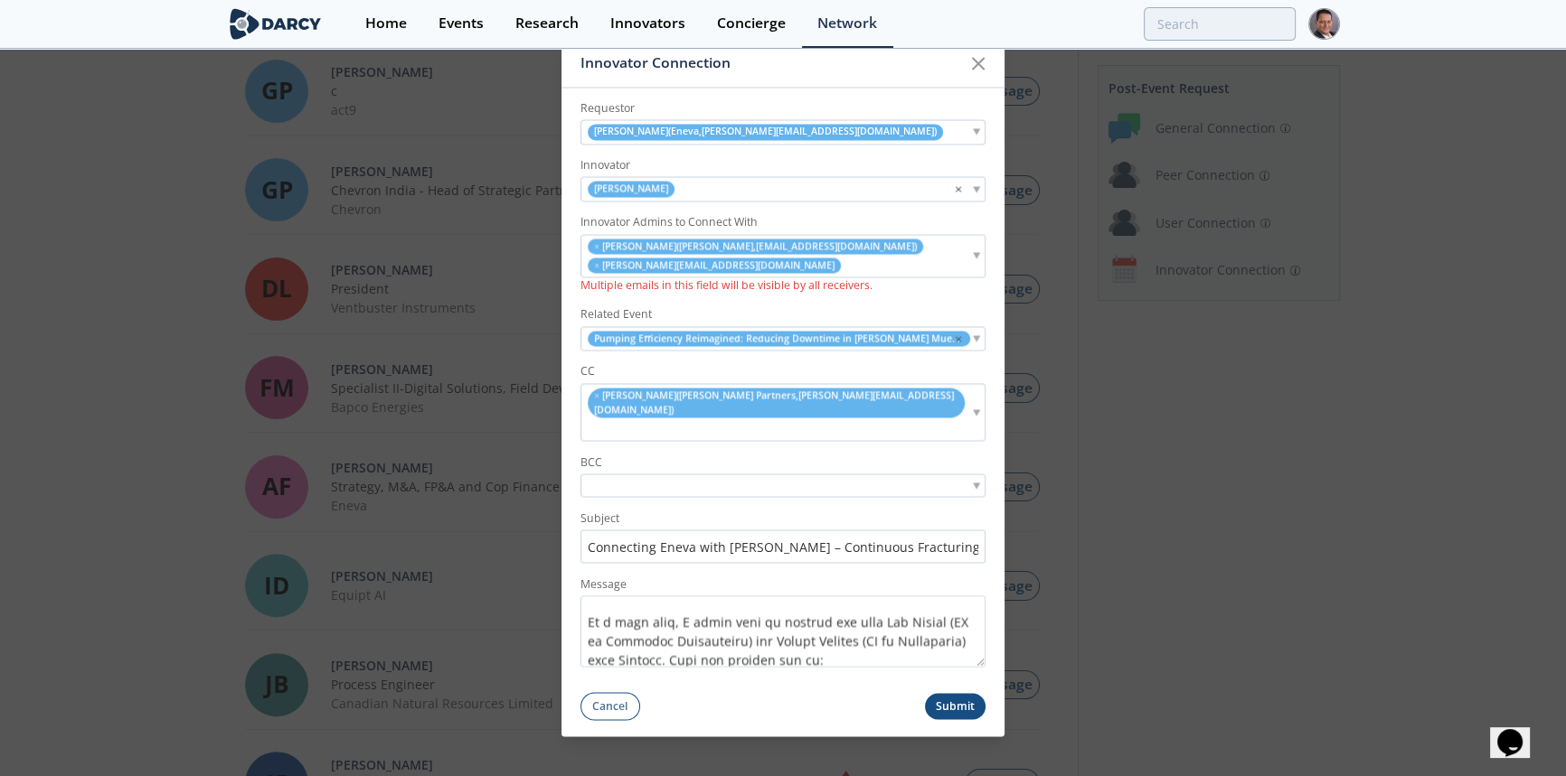
click at [958, 694] on button "Submit" at bounding box center [955, 707] width 61 height 26
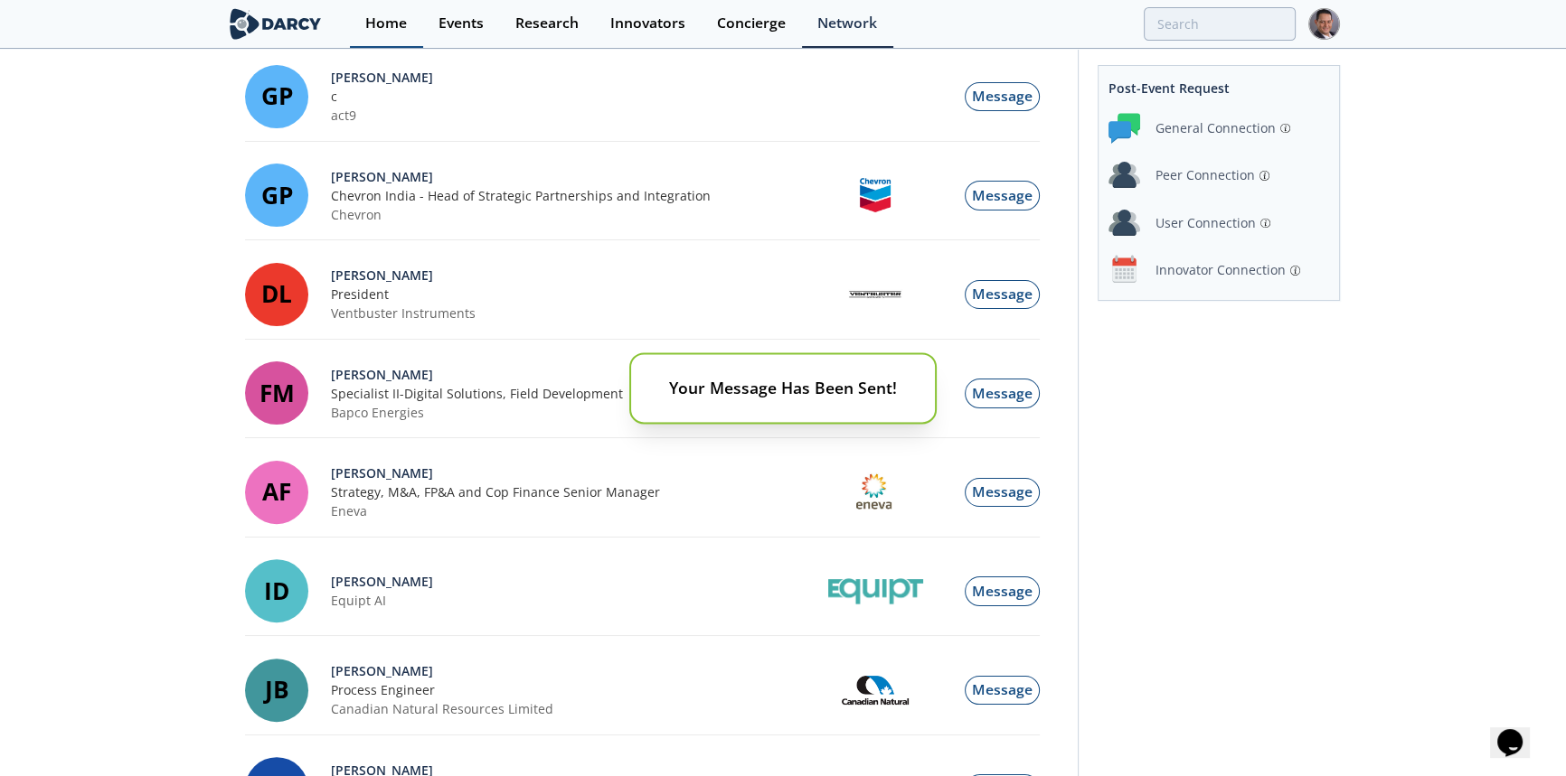
scroll to position [410, 0]
